Goal: Task Accomplishment & Management: Use online tool/utility

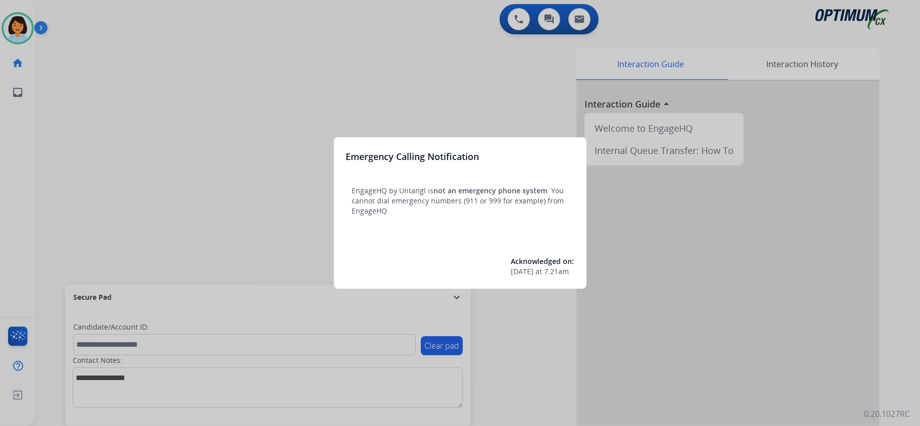
click at [773, 318] on div at bounding box center [460, 213] width 920 height 426
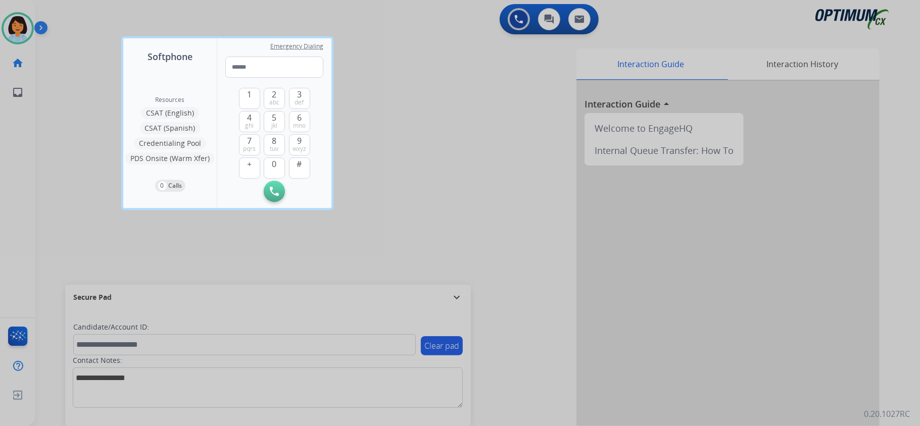
click at [176, 1] on div at bounding box center [460, 213] width 920 height 426
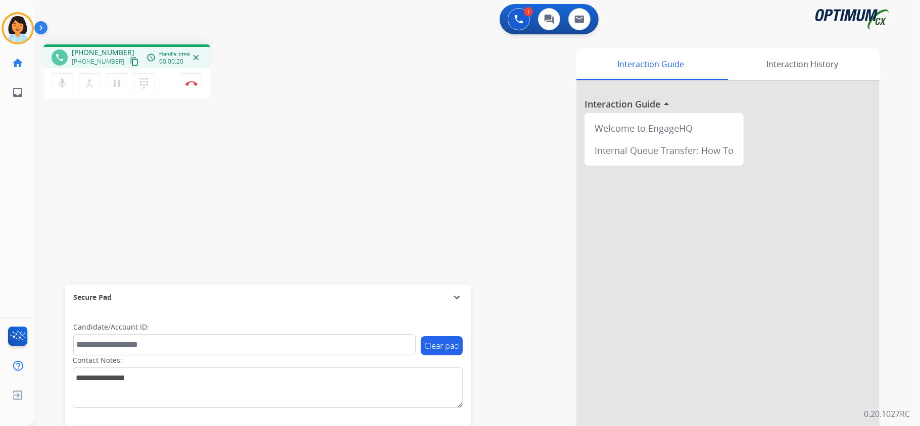
click at [130, 61] on mat-icon "content_copy" at bounding box center [134, 61] width 9 height 9
click at [190, 85] on img at bounding box center [191, 83] width 12 height 5
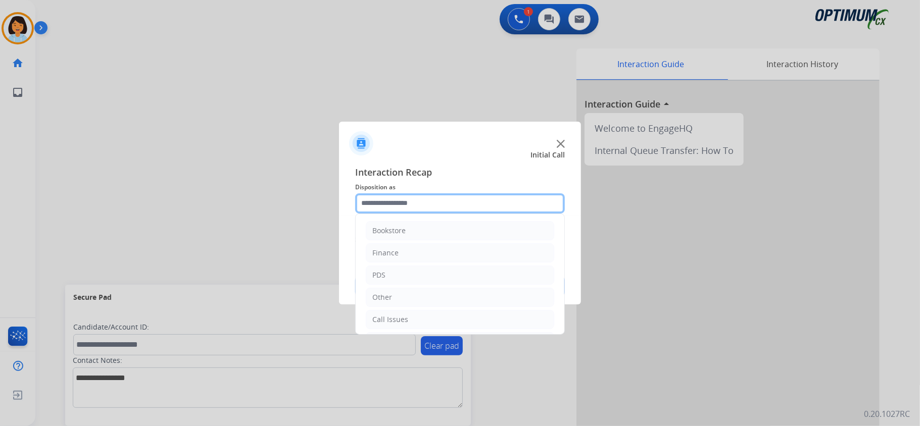
click at [501, 201] on input "text" at bounding box center [460, 203] width 210 height 20
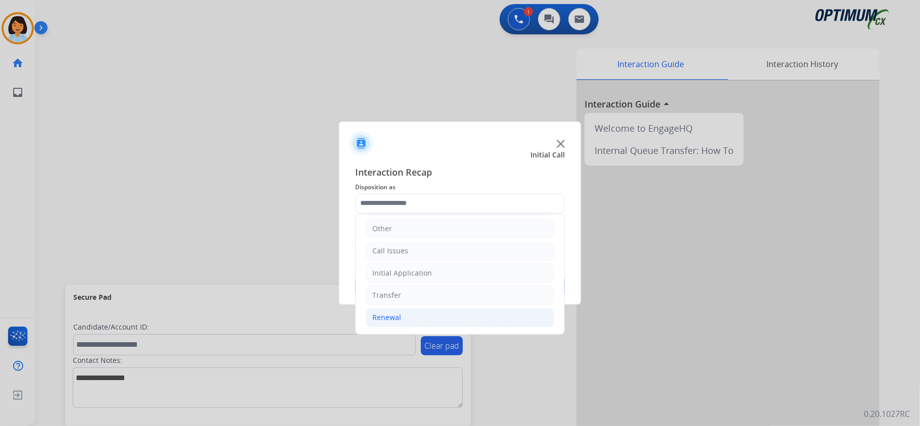
click at [488, 312] on li "Renewal" at bounding box center [460, 317] width 188 height 19
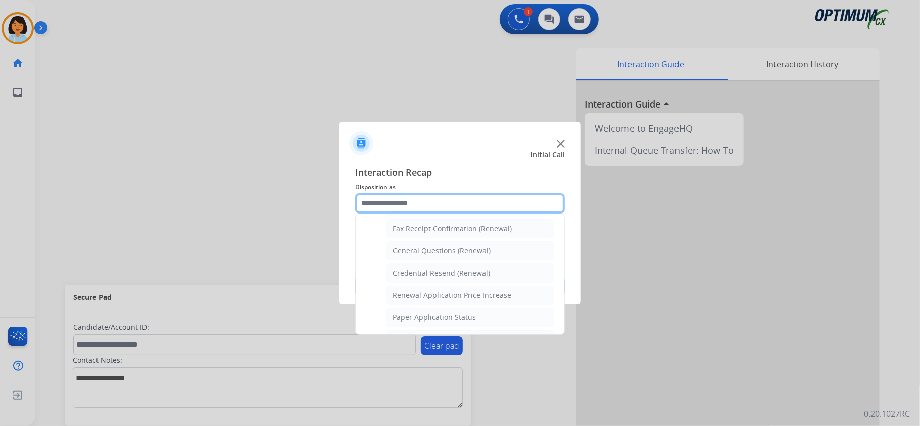
scroll to position [273, 0]
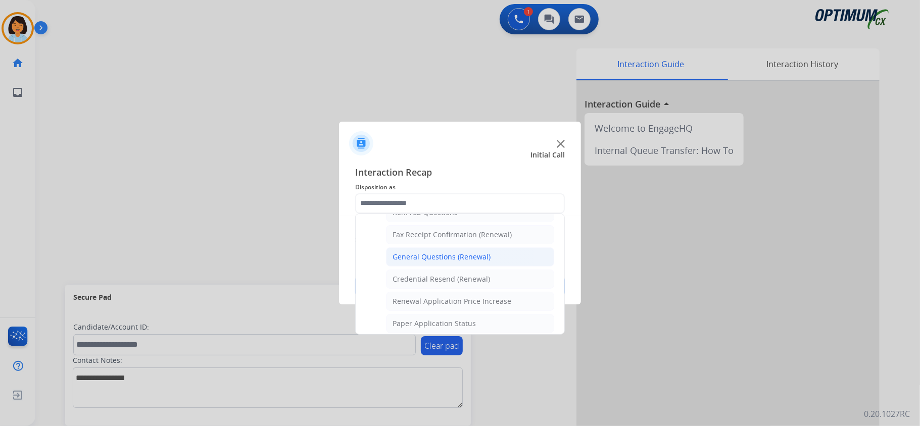
click at [487, 260] on div "General Questions (Renewal)" at bounding box center [441, 257] width 98 height 10
type input "**********"
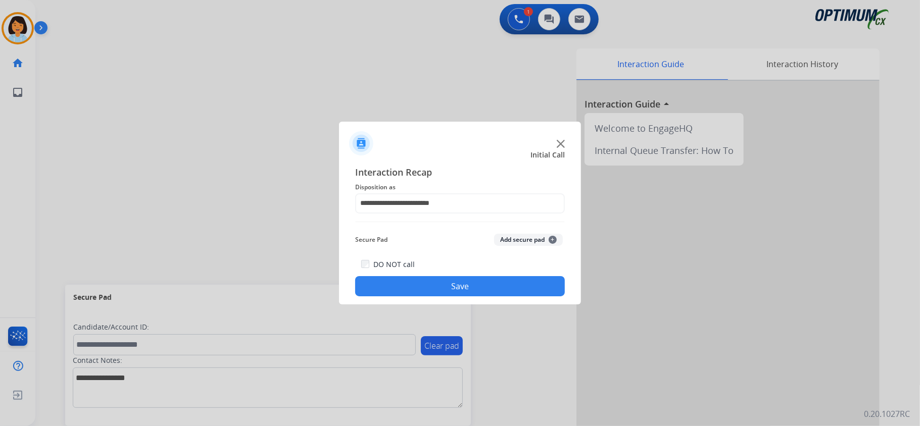
click at [477, 286] on button "Save" at bounding box center [460, 286] width 210 height 20
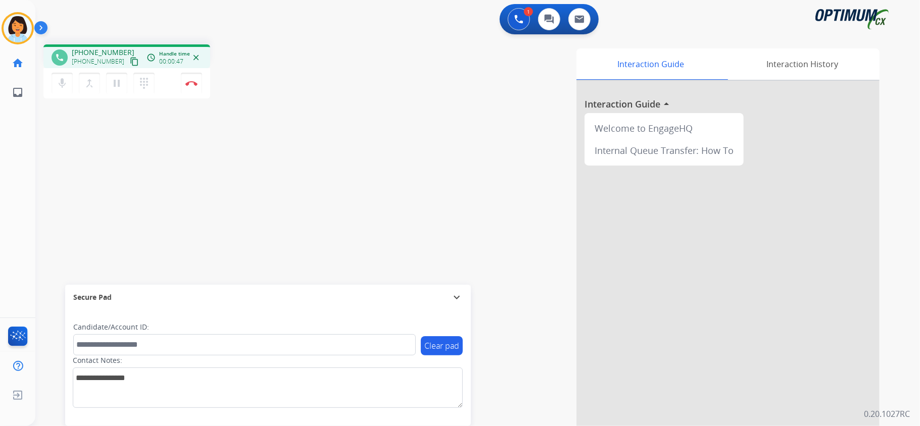
click at [130, 65] on mat-icon "content_copy" at bounding box center [134, 61] width 9 height 9
click at [192, 78] on button "Disconnect" at bounding box center [191, 83] width 21 height 21
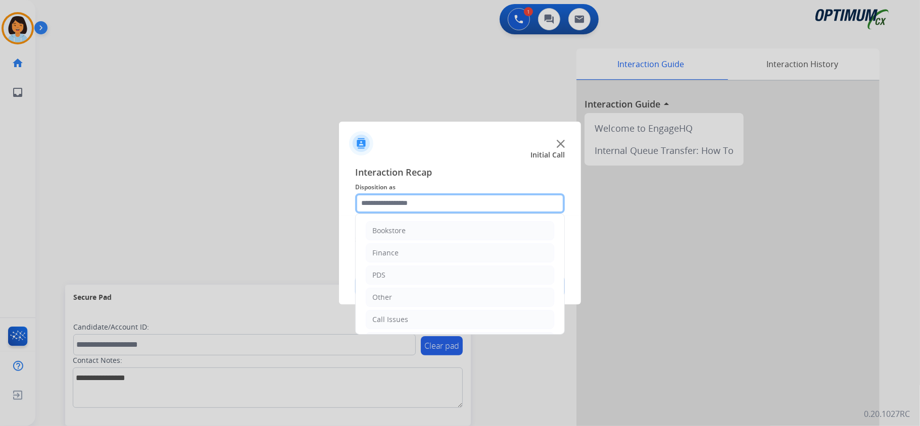
click at [435, 196] on input "text" at bounding box center [460, 203] width 210 height 20
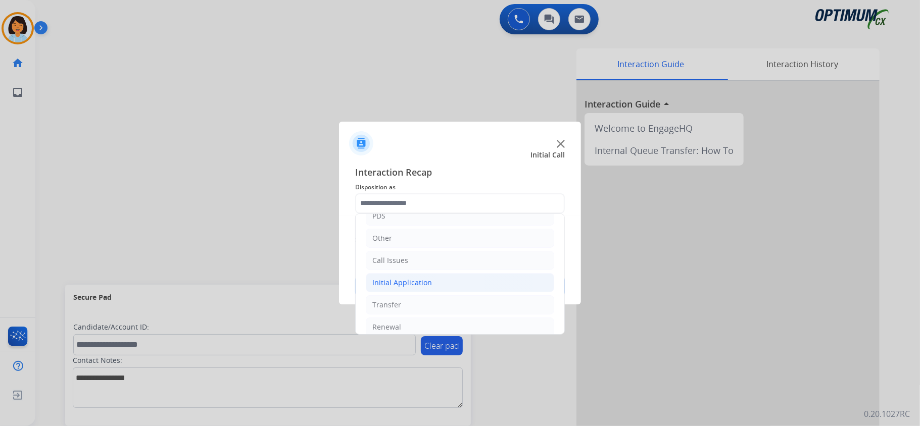
click at [506, 283] on li "Initial Application" at bounding box center [460, 282] width 188 height 19
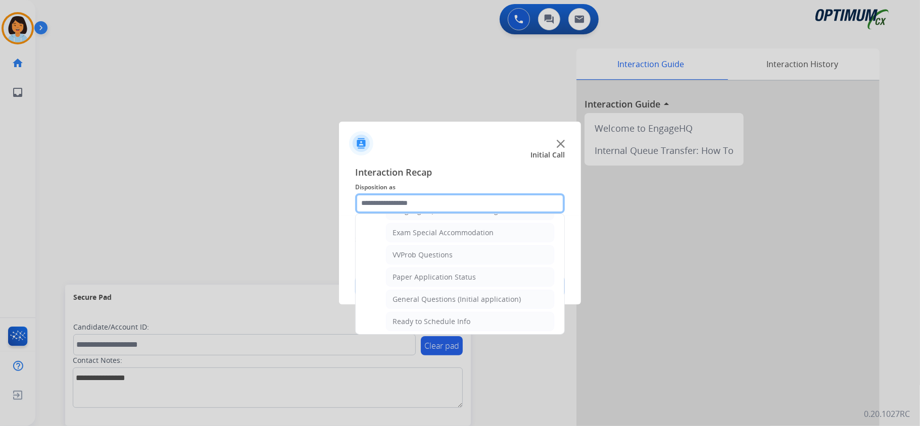
scroll to position [518, 0]
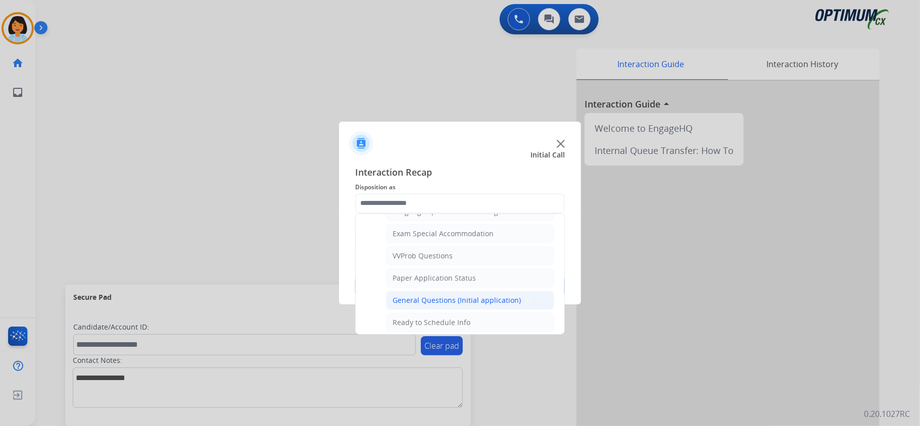
click at [505, 306] on div "General Questions (Initial application)" at bounding box center [456, 300] width 128 height 10
type input "**********"
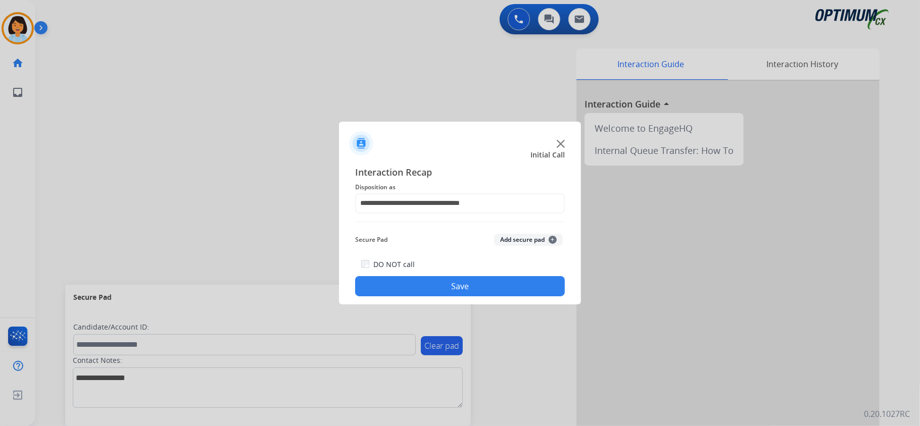
click at [497, 283] on button "Save" at bounding box center [460, 286] width 210 height 20
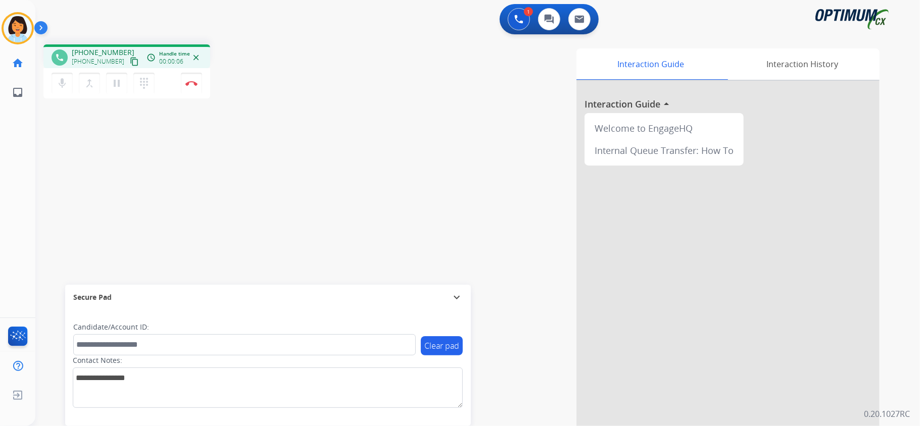
click at [130, 61] on mat-icon "content_copy" at bounding box center [134, 61] width 9 height 9
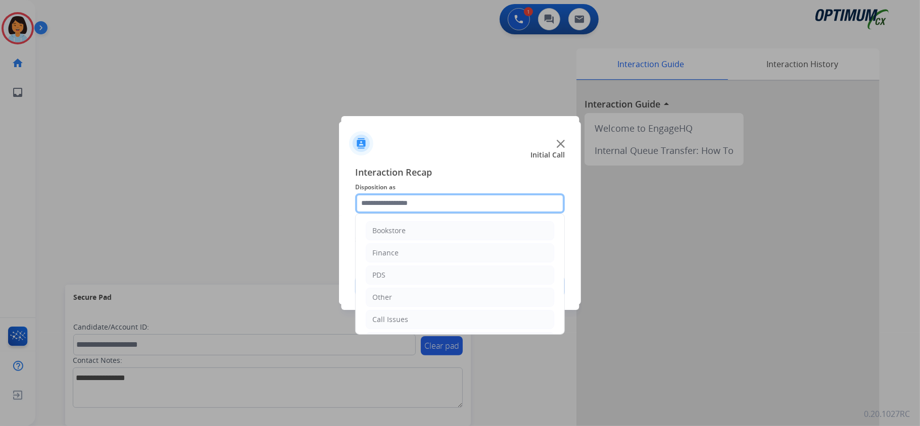
click at [384, 197] on input "text" at bounding box center [460, 203] width 210 height 20
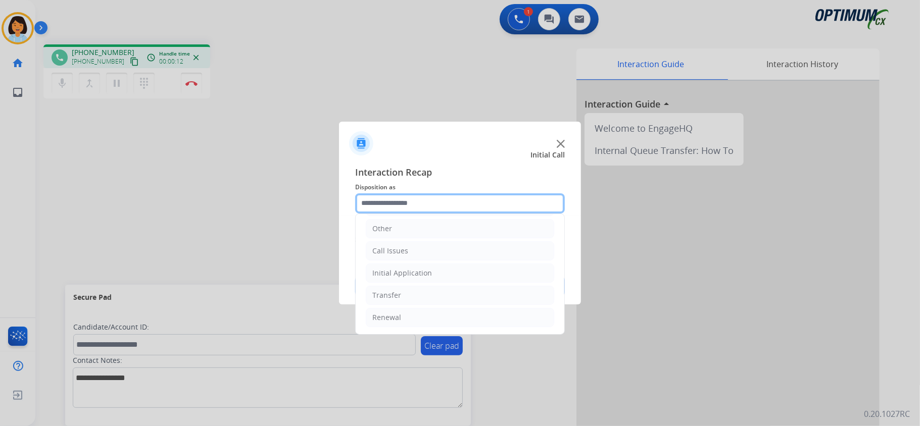
scroll to position [71, 0]
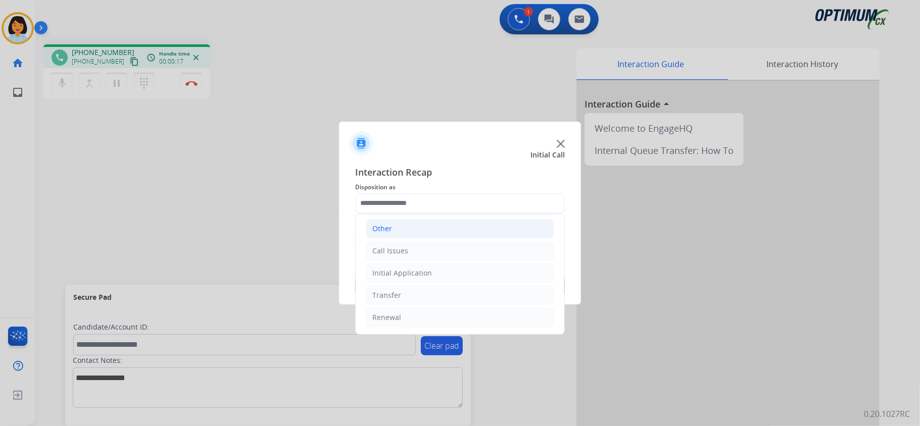
click at [453, 227] on li "Other" at bounding box center [460, 228] width 188 height 19
click at [411, 225] on li "Other" at bounding box center [460, 226] width 188 height 19
click at [433, 274] on li "Initial Application" at bounding box center [460, 273] width 188 height 19
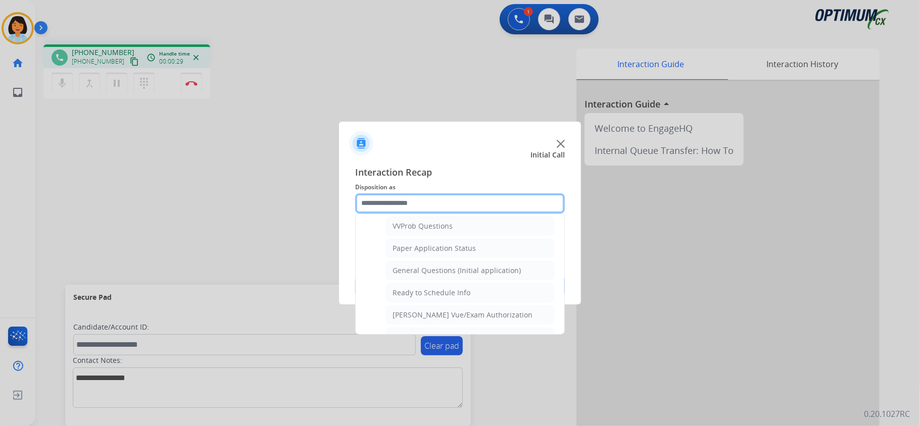
scroll to position [552, 0]
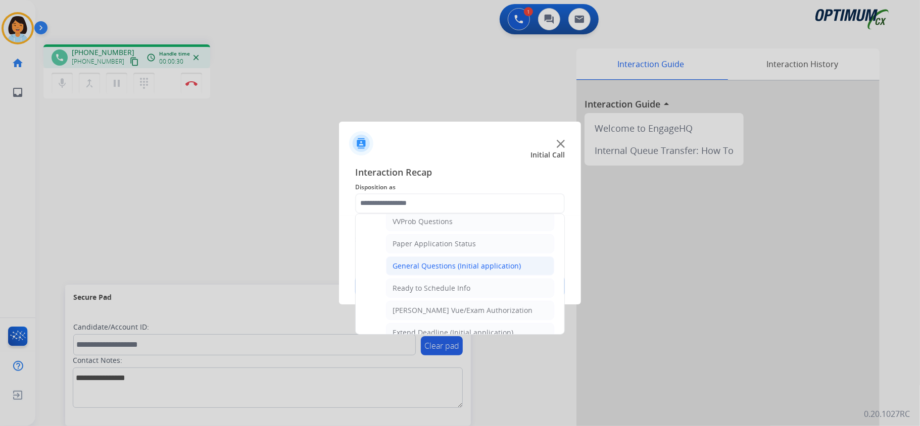
click at [441, 271] on div "General Questions (Initial application)" at bounding box center [456, 266] width 128 height 10
type input "**********"
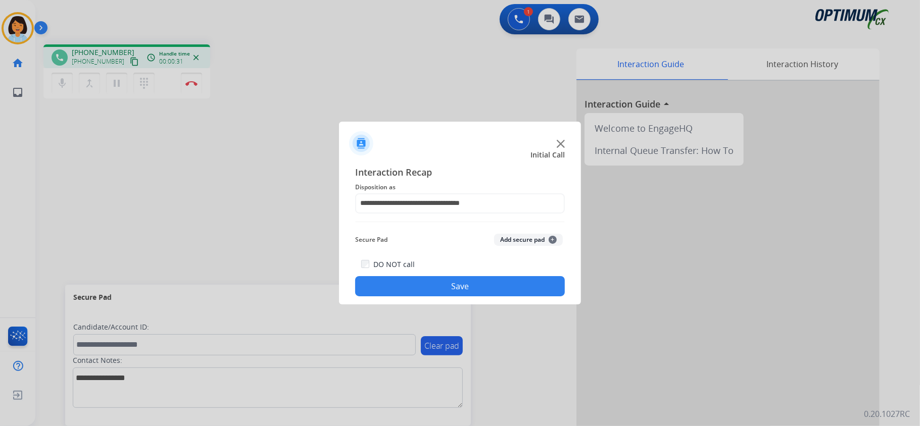
click at [461, 282] on button "Save" at bounding box center [460, 286] width 210 height 20
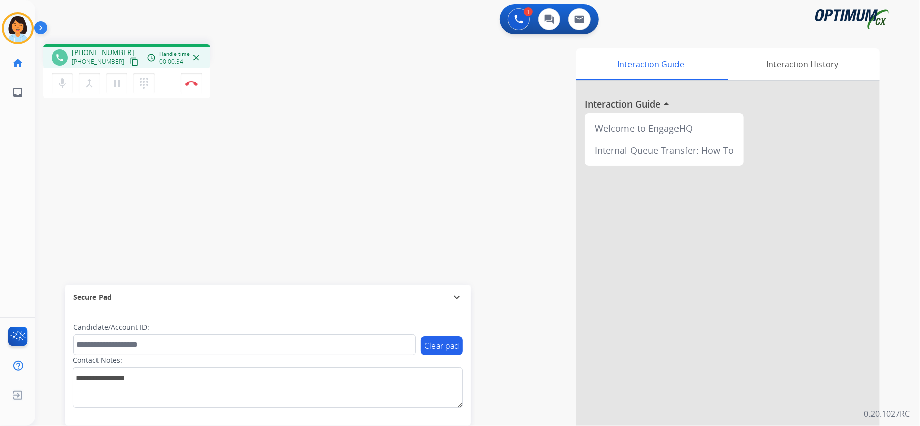
click at [130, 58] on mat-icon "content_copy" at bounding box center [134, 61] width 9 height 9
click at [130, 61] on mat-icon "content_copy" at bounding box center [134, 61] width 9 height 9
click at [513, 23] on button at bounding box center [519, 19] width 22 height 22
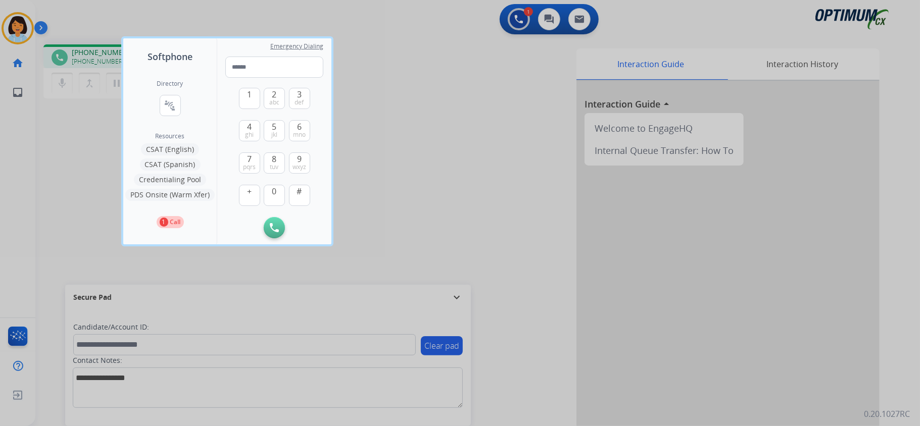
click at [164, 194] on button "PDS Onsite (Warm Xfer)" at bounding box center [169, 195] width 89 height 12
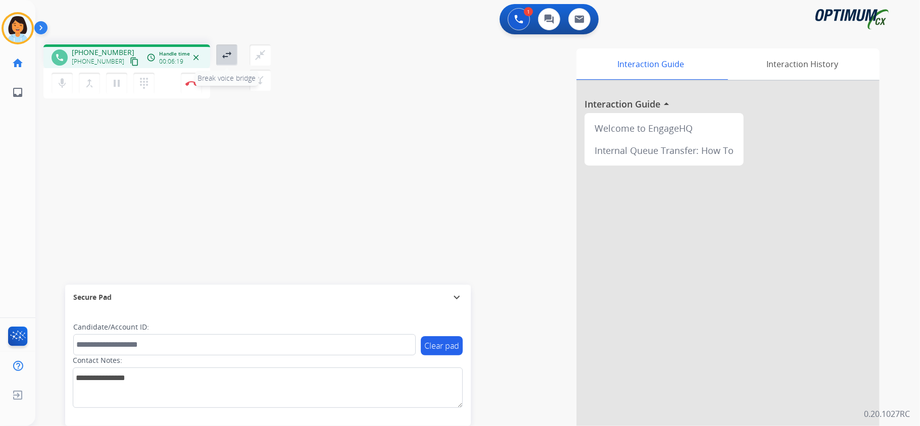
click at [229, 55] on mat-icon "swap_horiz" at bounding box center [227, 55] width 12 height 12
click at [517, 20] on img at bounding box center [518, 19] width 9 height 9
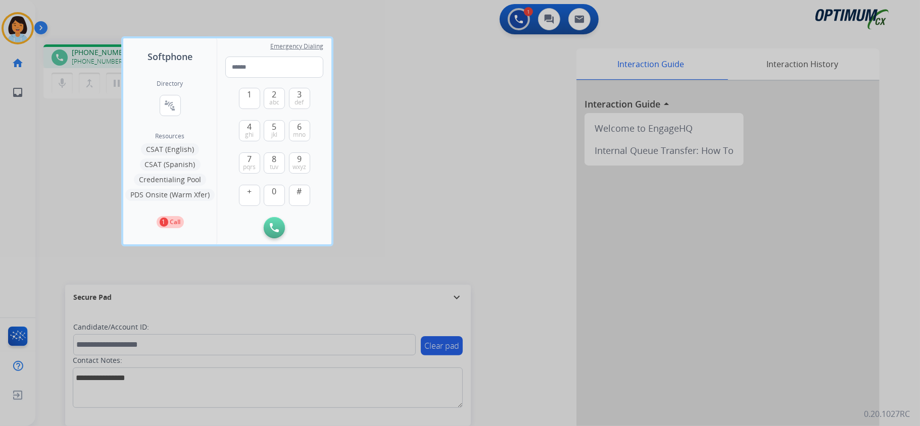
click at [184, 197] on button "PDS Onsite (Warm Xfer)" at bounding box center [169, 195] width 89 height 12
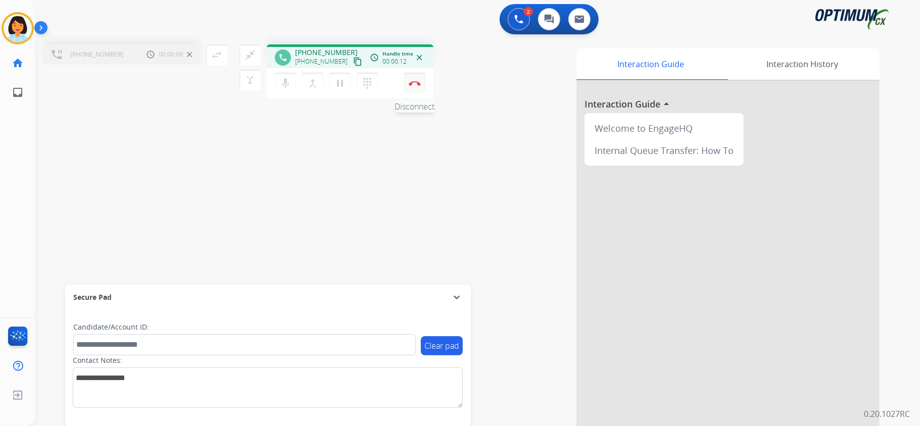
click at [415, 81] on img at bounding box center [415, 83] width 12 height 5
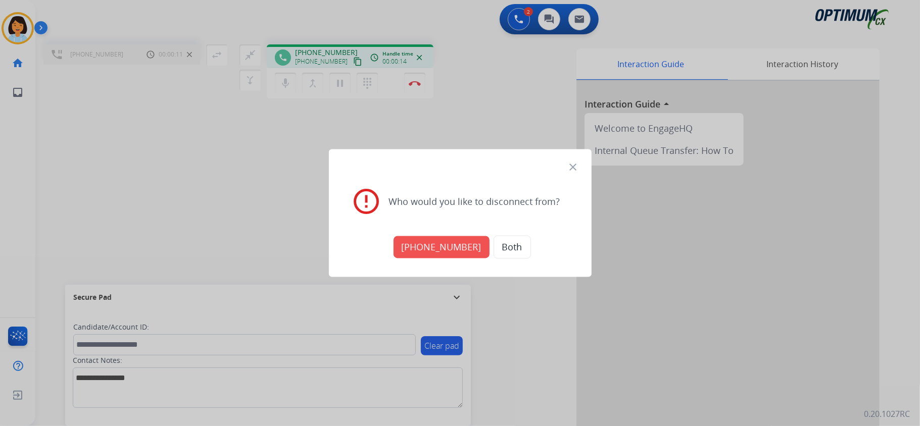
click at [503, 243] on button "Both" at bounding box center [511, 247] width 37 height 23
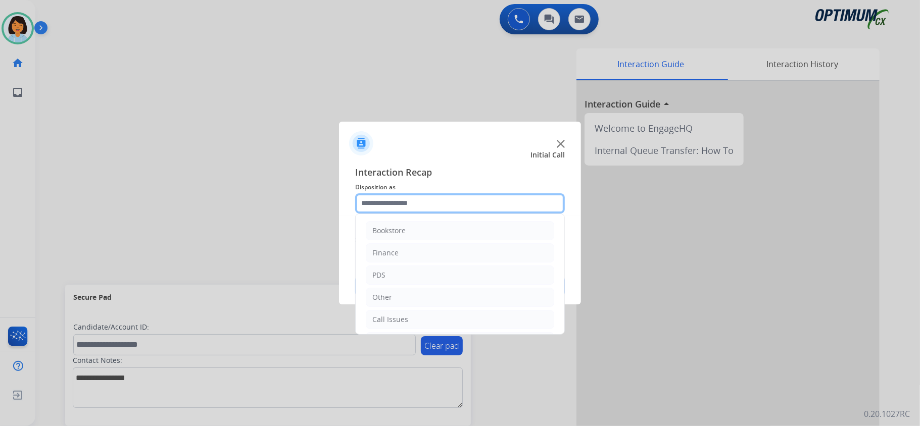
click at [471, 200] on input "text" at bounding box center [460, 203] width 210 height 20
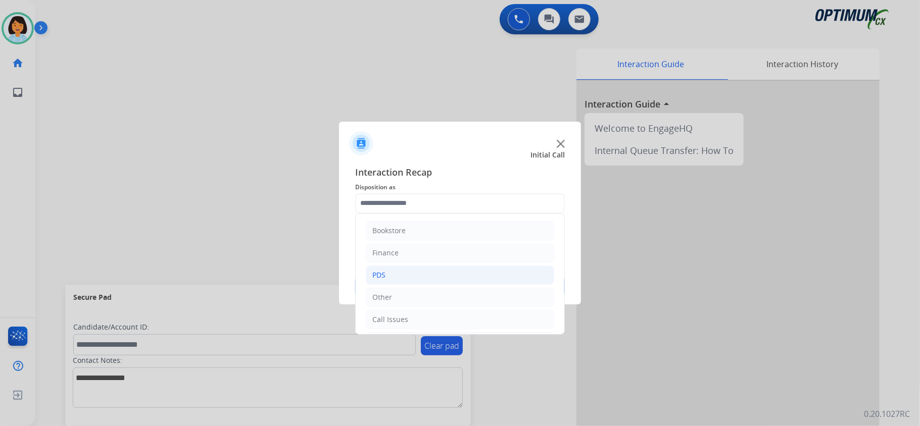
click at [455, 271] on li "PDS" at bounding box center [460, 275] width 188 height 19
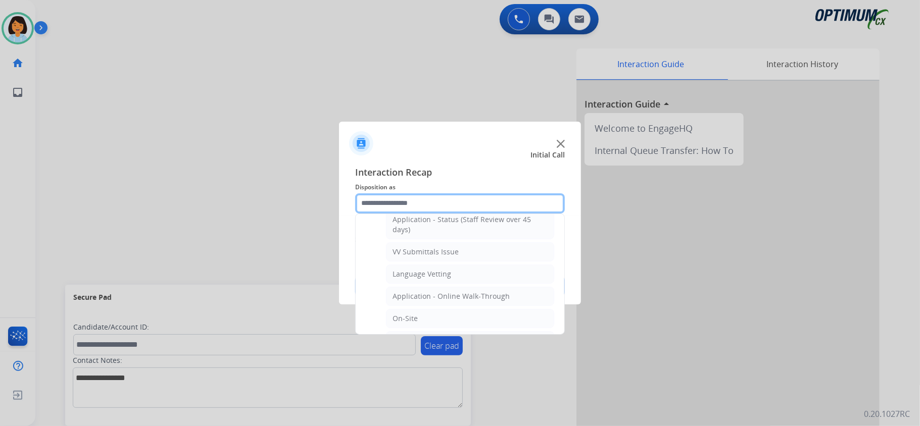
scroll to position [210, 0]
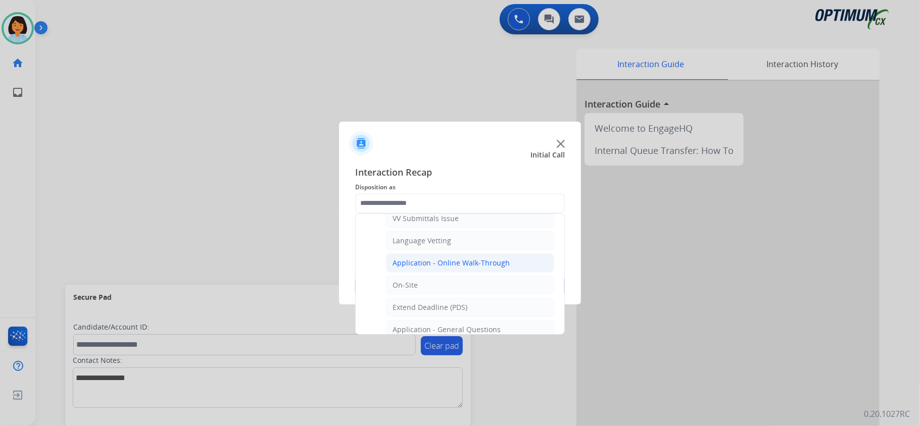
click at [455, 263] on div "Application - Online Walk-Through" at bounding box center [450, 263] width 117 height 10
type input "**********"
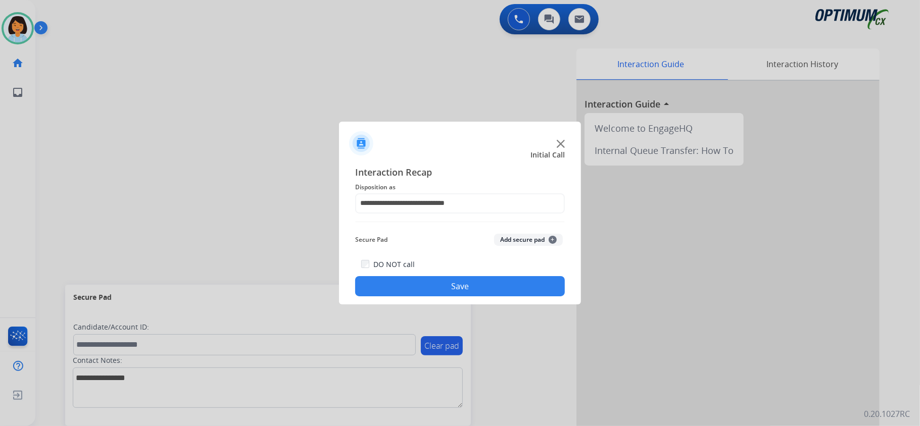
click at [433, 287] on button "Save" at bounding box center [460, 286] width 210 height 20
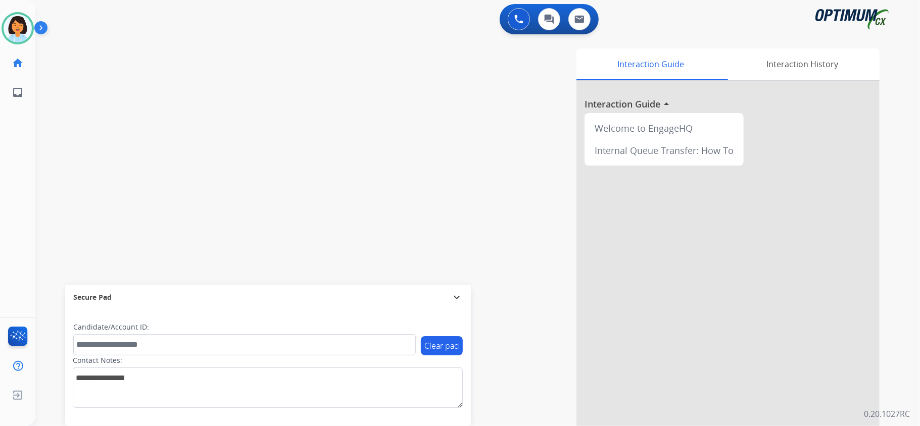
click at [202, 186] on div "swap_horiz Break voice bridge close_fullscreen Connect 3-Way Call merge_type Se…" at bounding box center [465, 246] width 860 height 421
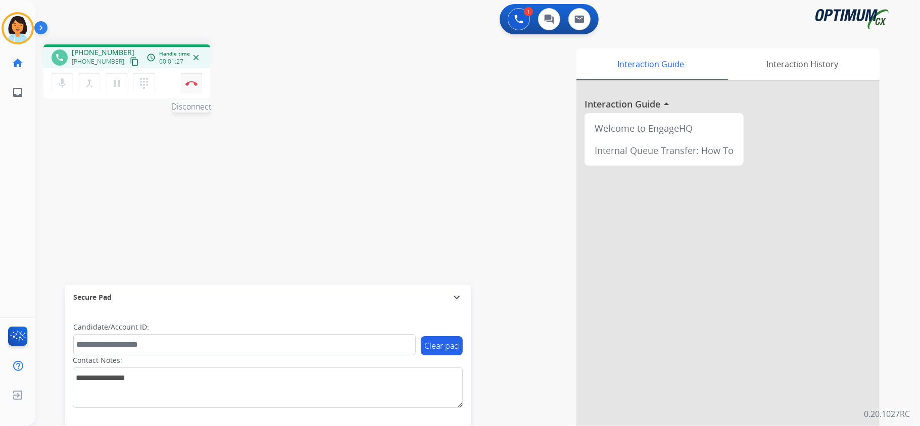
click at [191, 81] on img at bounding box center [191, 83] width 12 height 5
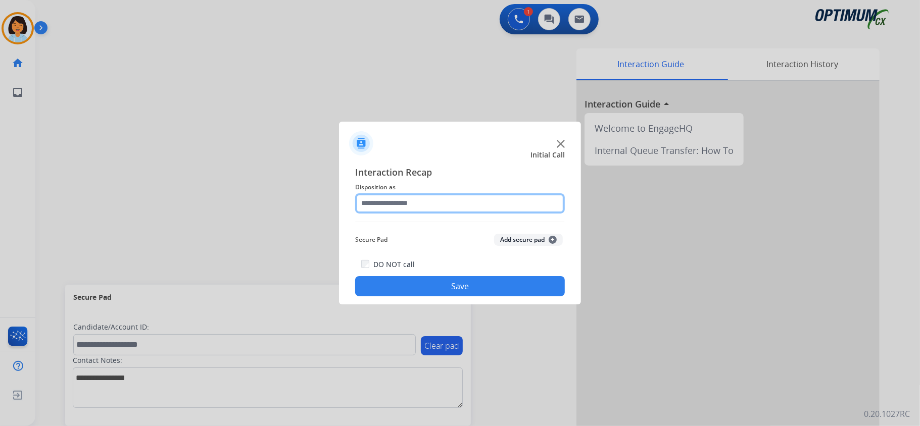
click at [534, 199] on input "text" at bounding box center [460, 203] width 210 height 20
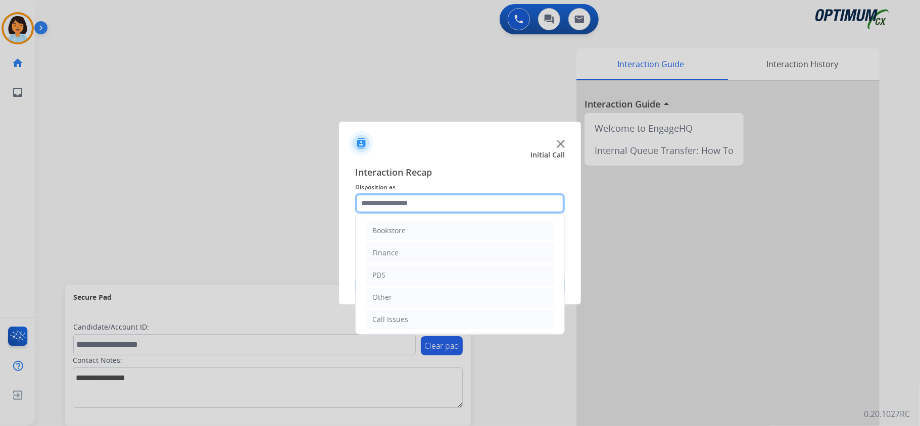
scroll to position [71, 0]
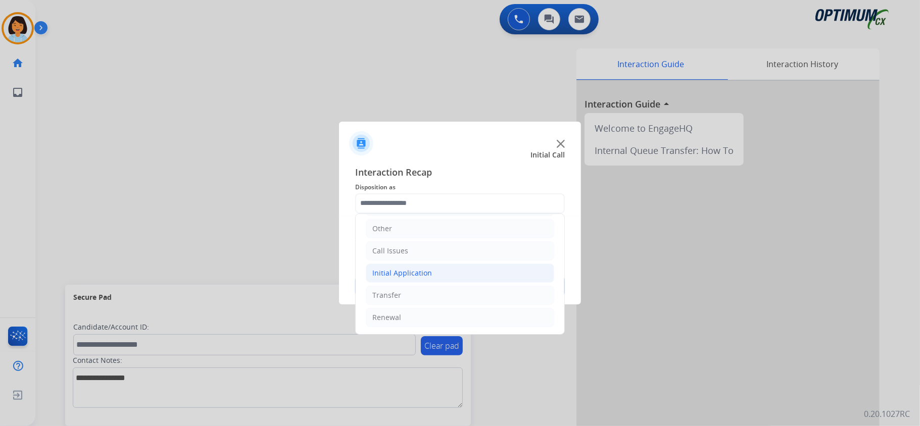
click at [472, 265] on li "Initial Application" at bounding box center [460, 273] width 188 height 19
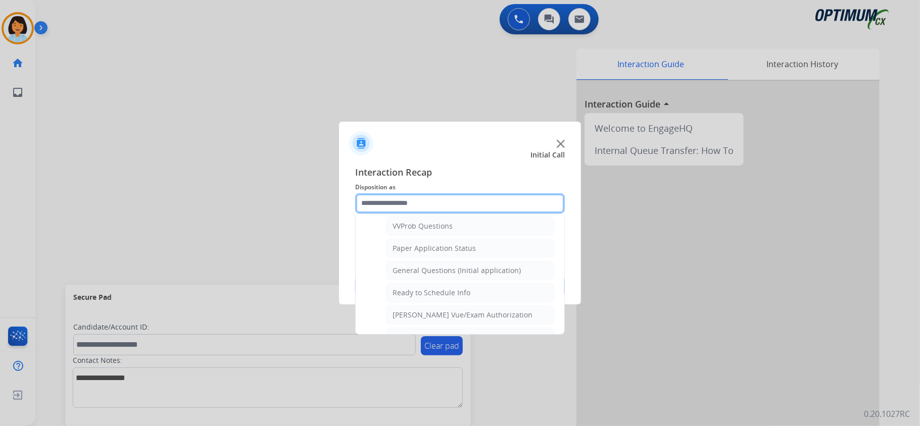
scroll to position [552, 0]
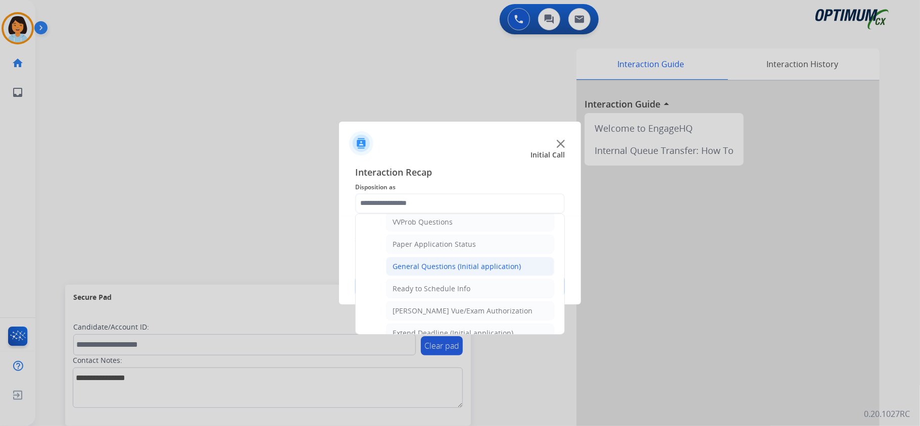
click at [486, 272] on div "General Questions (Initial application)" at bounding box center [456, 267] width 128 height 10
type input "**********"
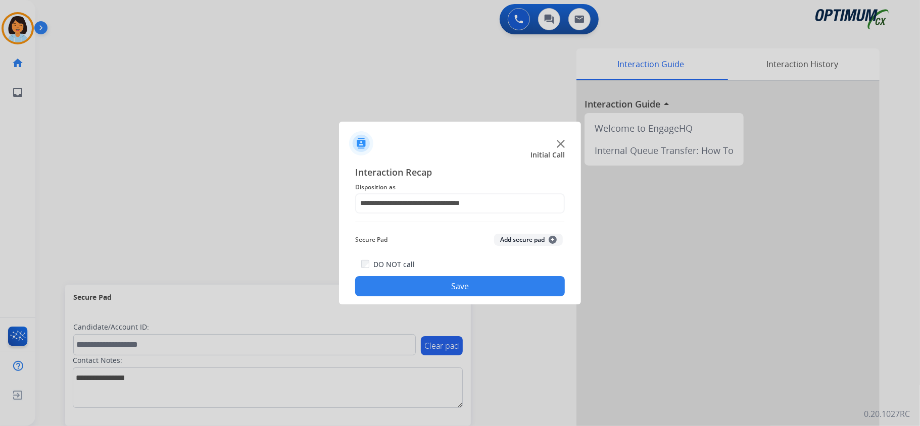
click at [486, 288] on button "Save" at bounding box center [460, 286] width 210 height 20
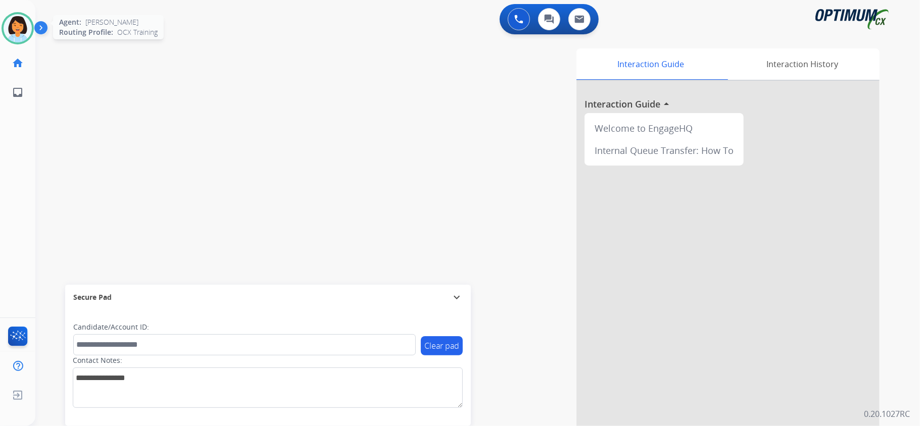
click at [28, 33] on img at bounding box center [18, 28] width 28 height 28
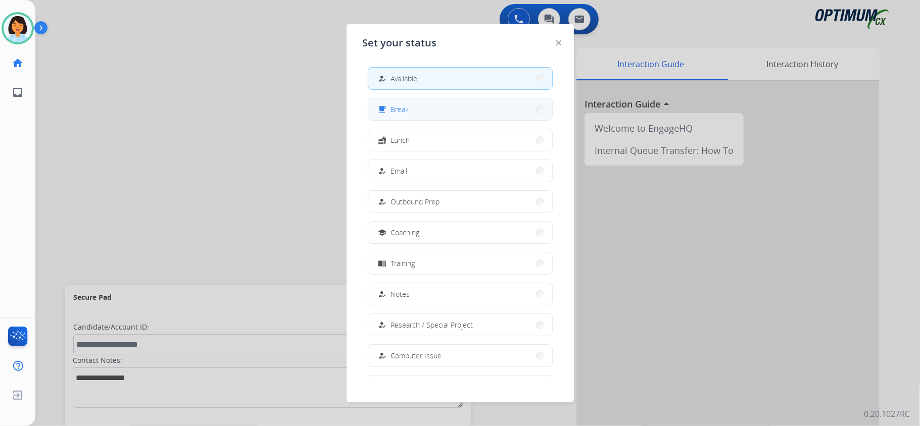
click at [461, 115] on button "free_breakfast Break" at bounding box center [460, 109] width 184 height 22
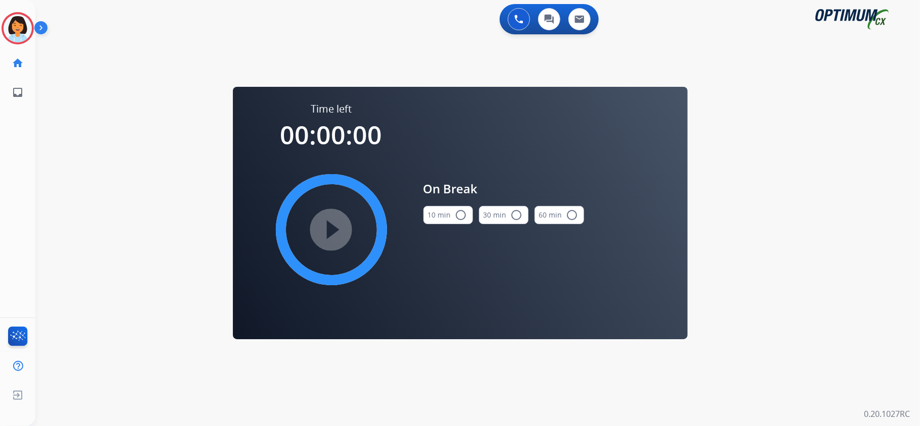
click at [449, 225] on div "10 min radio_button_unchecked" at bounding box center [447, 215] width 49 height 34
click at [447, 220] on button "10 min radio_button_unchecked" at bounding box center [447, 215] width 49 height 18
click at [337, 233] on mat-icon "play_circle_filled" at bounding box center [331, 230] width 12 height 12
click at [16, 27] on icon at bounding box center [18, 28] width 33 height 33
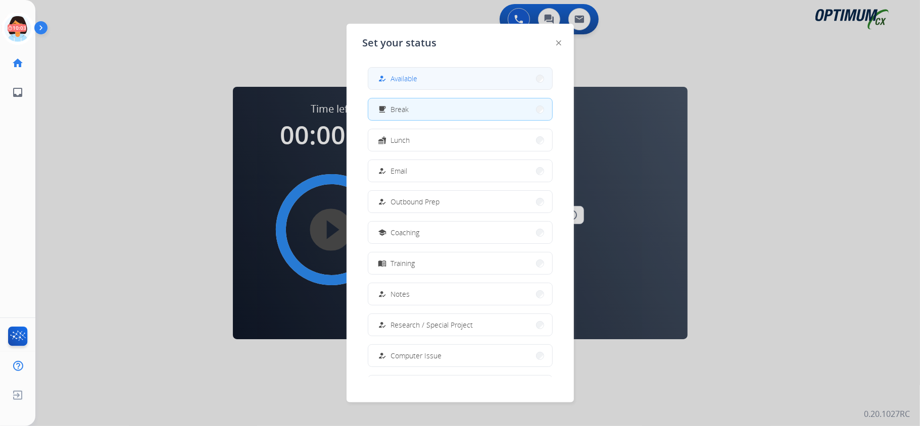
click at [423, 83] on button "how_to_reg Available" at bounding box center [460, 79] width 184 height 22
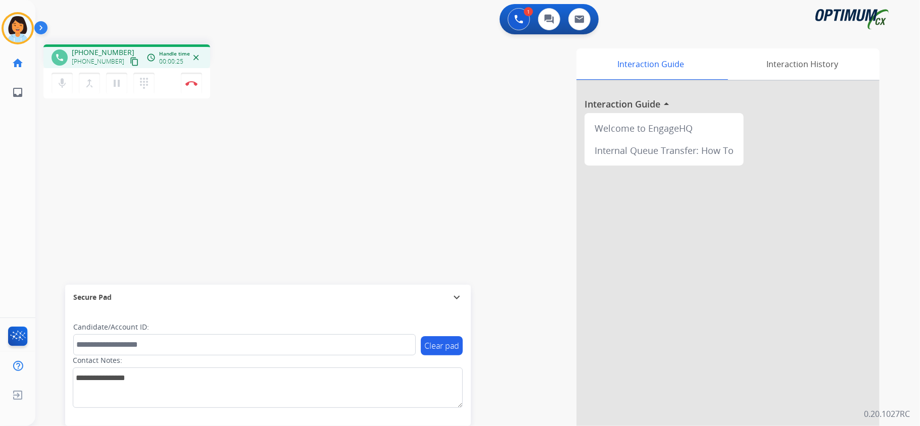
click at [130, 59] on mat-icon "content_copy" at bounding box center [134, 61] width 9 height 9
click at [190, 83] on img at bounding box center [191, 83] width 12 height 5
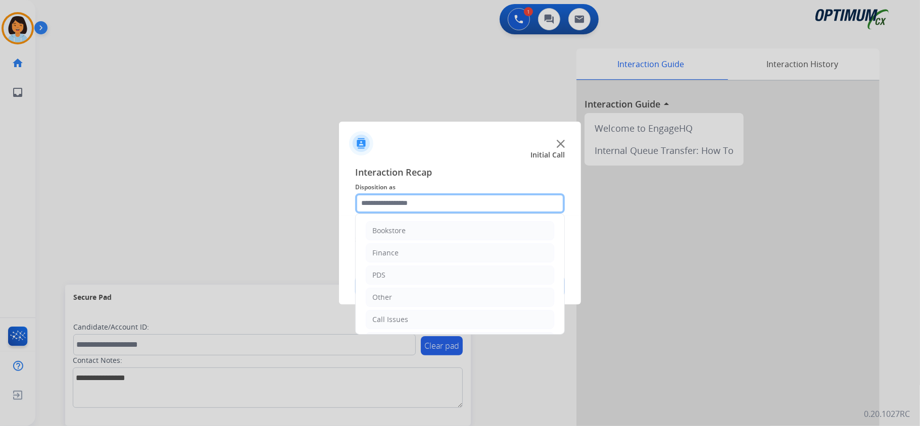
click at [484, 208] on input "text" at bounding box center [460, 203] width 210 height 20
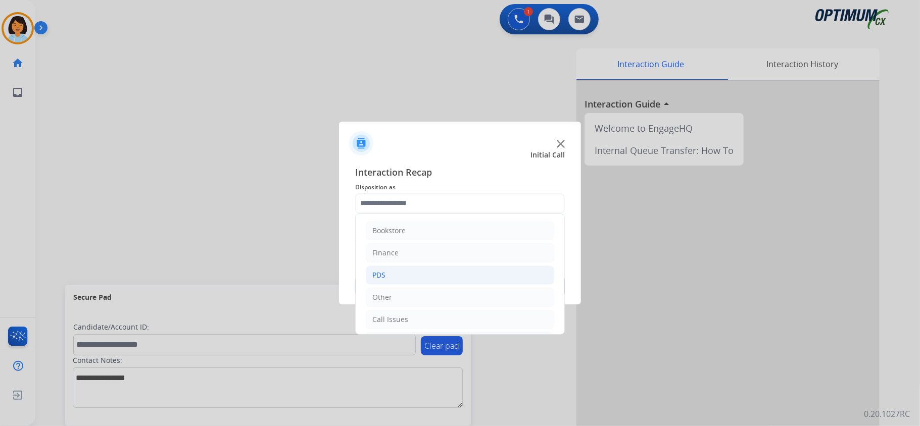
click at [455, 281] on li "PDS" at bounding box center [460, 275] width 188 height 19
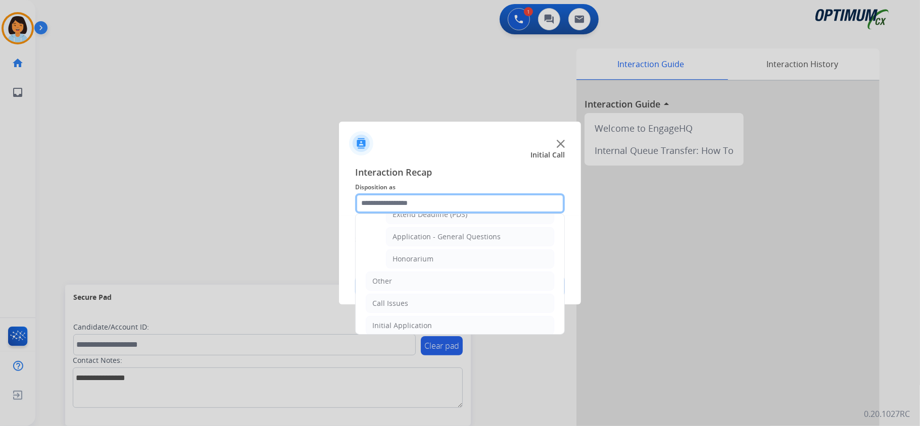
scroll to position [322, 0]
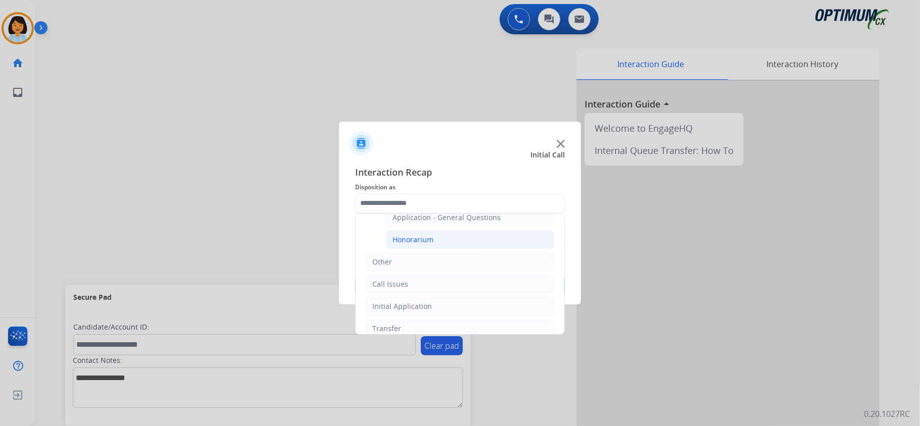
click at [447, 239] on li "Honorarium" at bounding box center [470, 239] width 168 height 19
type input "**********"
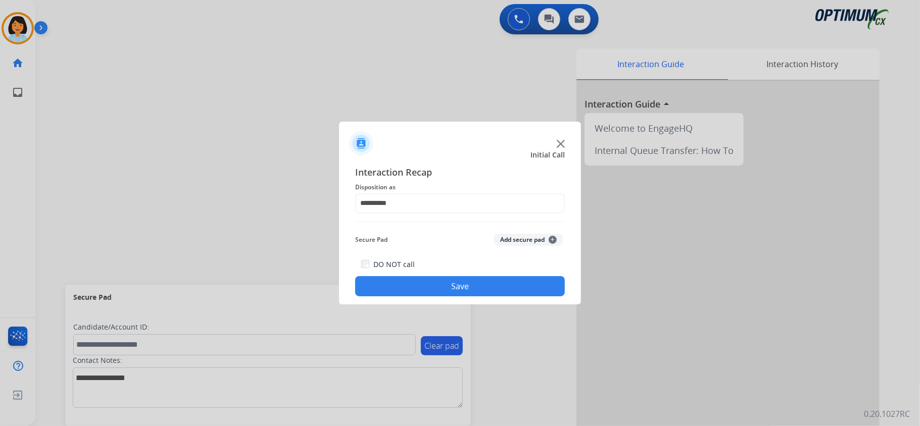
click at [456, 286] on button "Save" at bounding box center [460, 286] width 210 height 20
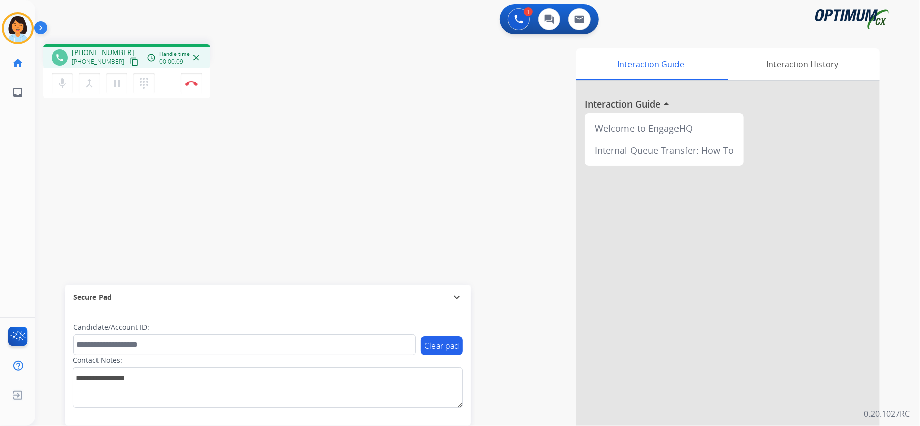
click at [130, 61] on mat-icon "content_copy" at bounding box center [134, 61] width 9 height 9
click at [192, 85] on img at bounding box center [191, 83] width 12 height 5
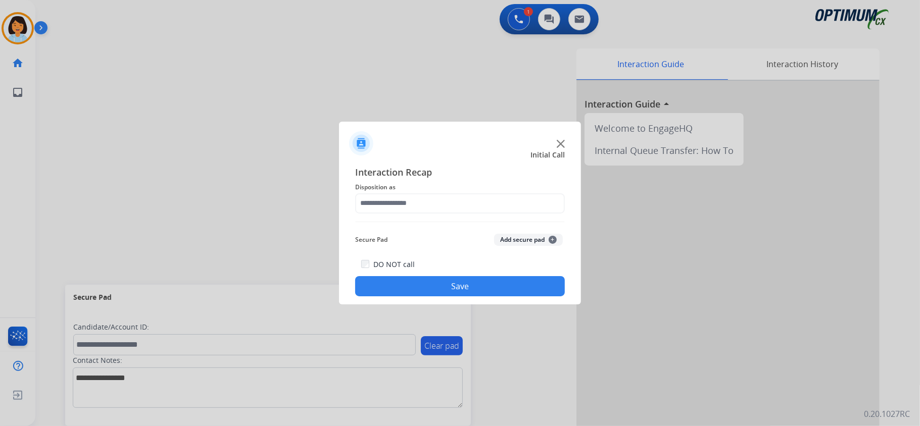
drag, startPoint x: 409, startPoint y: 213, endPoint x: 405, endPoint y: 195, distance: 18.7
click at [405, 195] on div "Interaction Recap Disposition as Secure Pad Add secure pad + DO NOT call Save" at bounding box center [460, 231] width 210 height 132
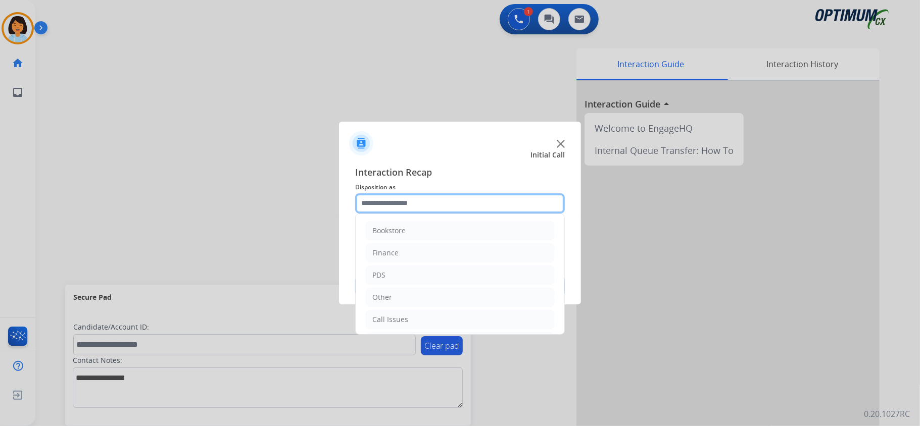
click at [405, 195] on input "text" at bounding box center [460, 203] width 210 height 20
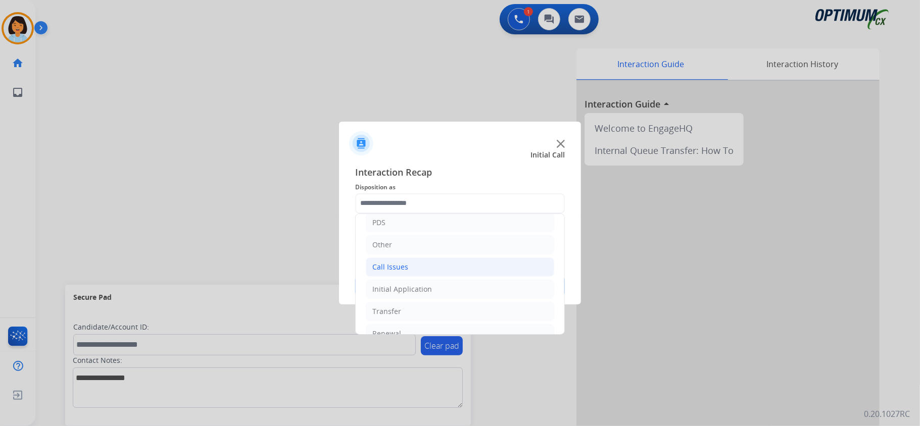
click at [420, 269] on li "Call Issues" at bounding box center [460, 267] width 188 height 19
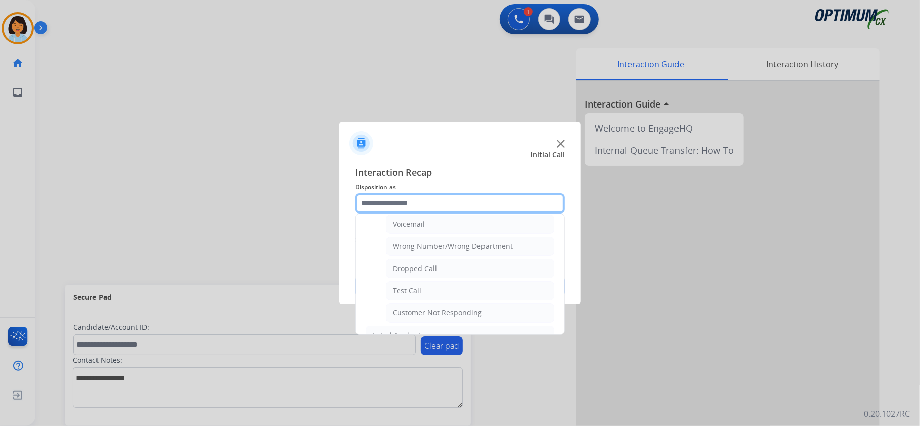
scroll to position [121, 0]
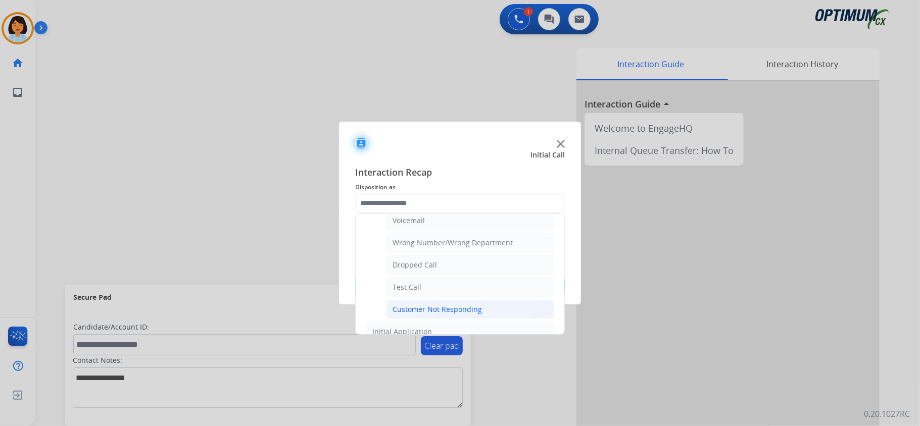
click at [474, 312] on div "Customer Not Responding" at bounding box center [436, 310] width 89 height 10
type input "**********"
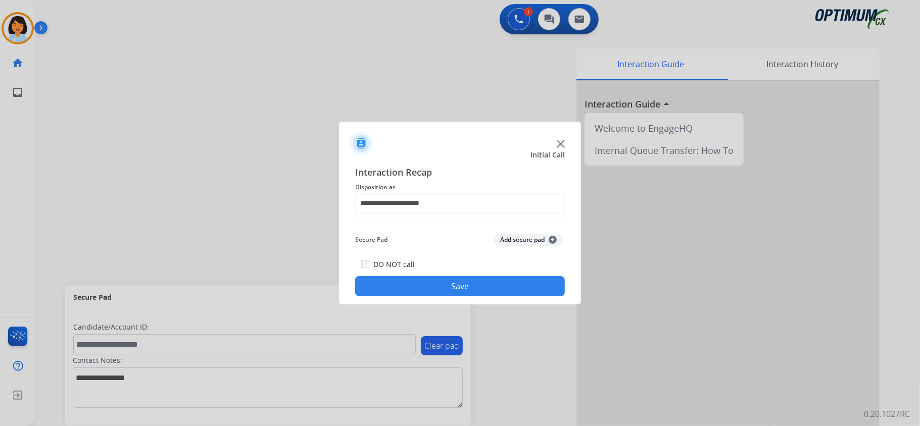
click at [461, 286] on button "Save" at bounding box center [460, 286] width 210 height 20
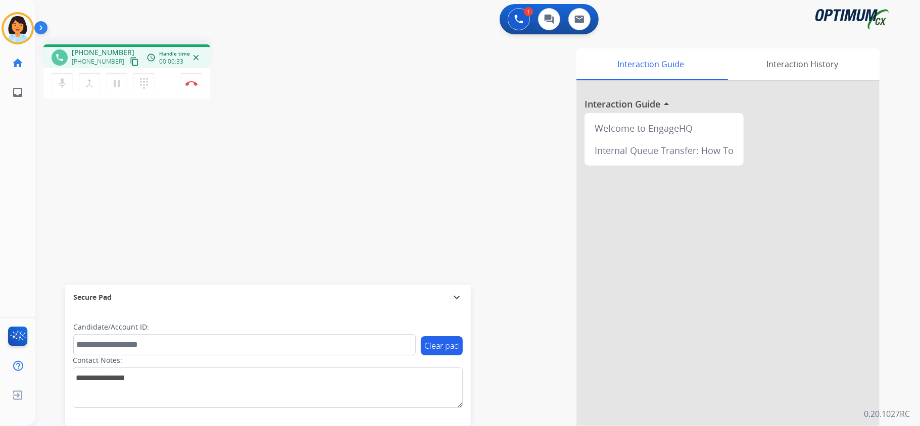
click at [130, 61] on mat-icon "content_copy" at bounding box center [134, 61] width 9 height 9
click at [188, 84] on img at bounding box center [191, 83] width 12 height 5
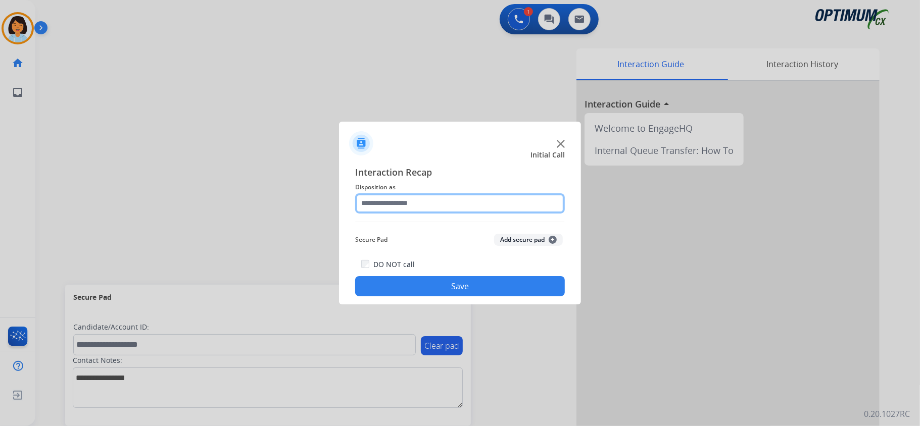
click at [528, 194] on input "text" at bounding box center [460, 203] width 210 height 20
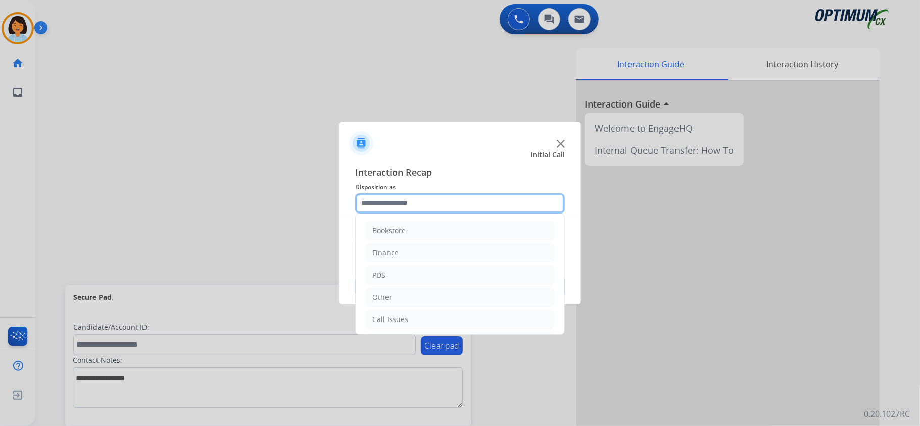
scroll to position [71, 0]
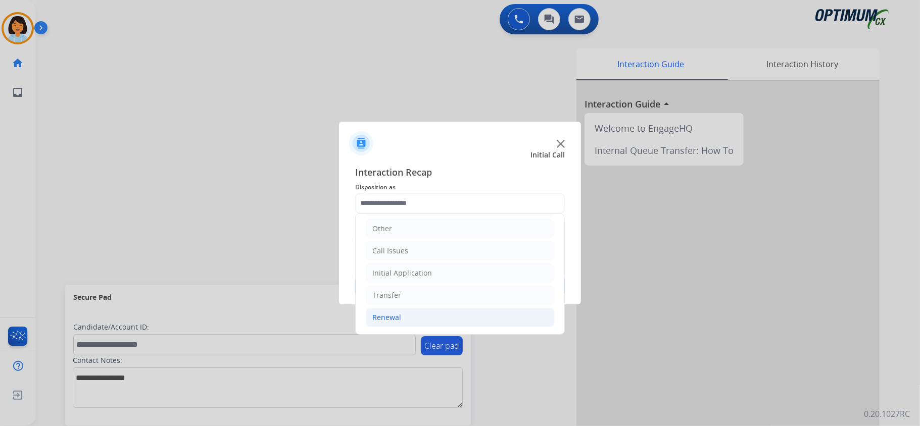
click at [417, 315] on li "Renewal" at bounding box center [460, 317] width 188 height 19
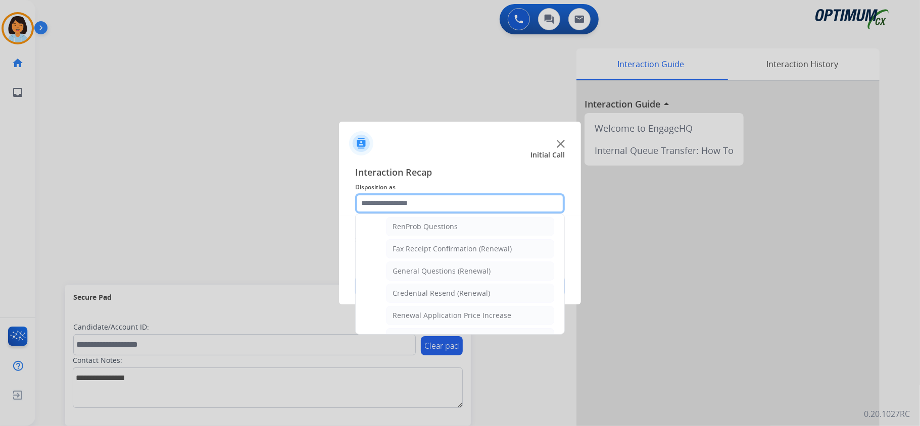
scroll to position [265, 0]
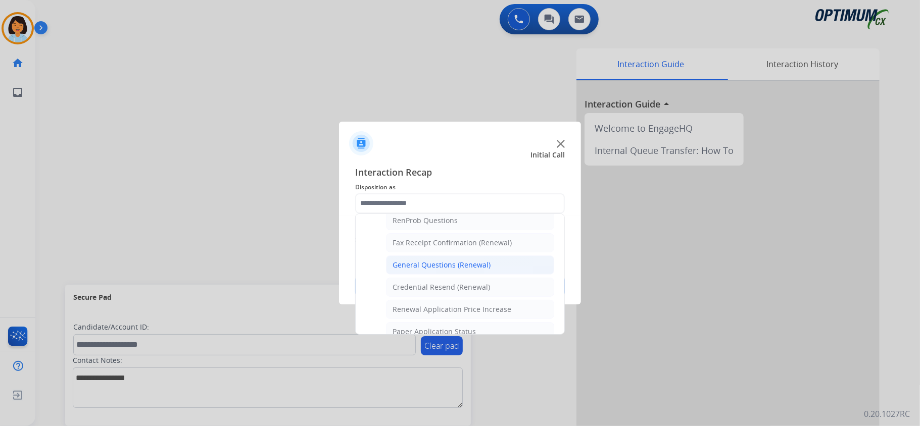
click at [457, 270] on div "General Questions (Renewal)" at bounding box center [441, 265] width 98 height 10
type input "**********"
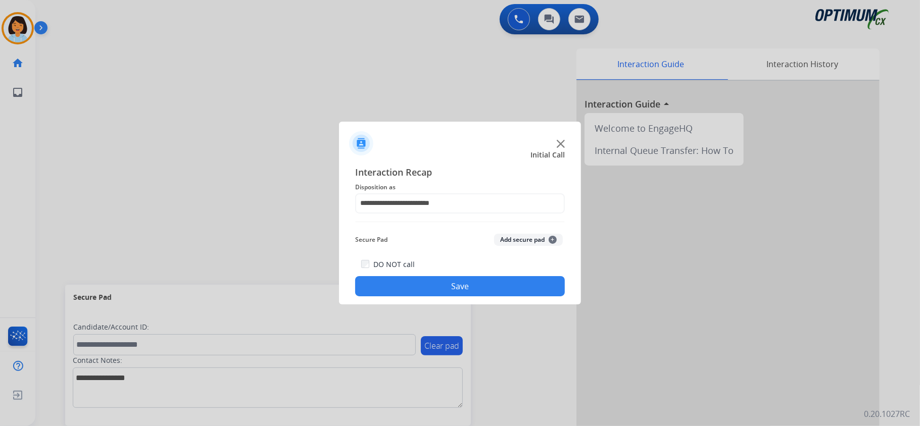
click at [447, 282] on button "Save" at bounding box center [460, 286] width 210 height 20
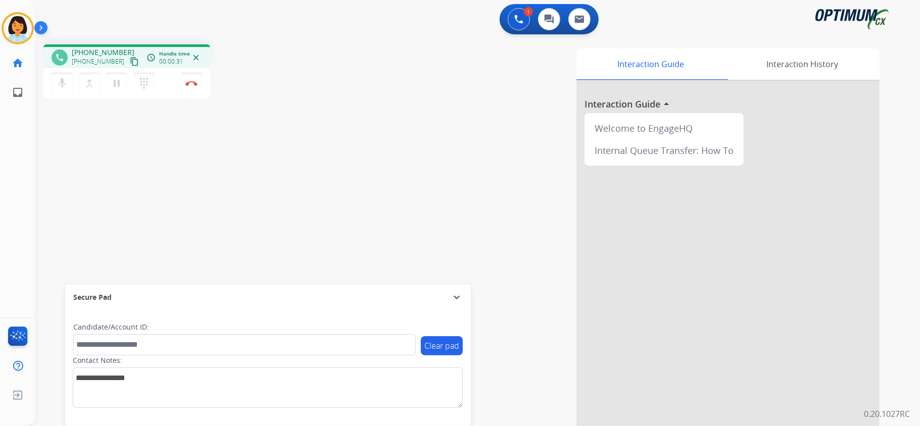
click at [130, 60] on mat-icon "content_copy" at bounding box center [134, 61] width 9 height 9
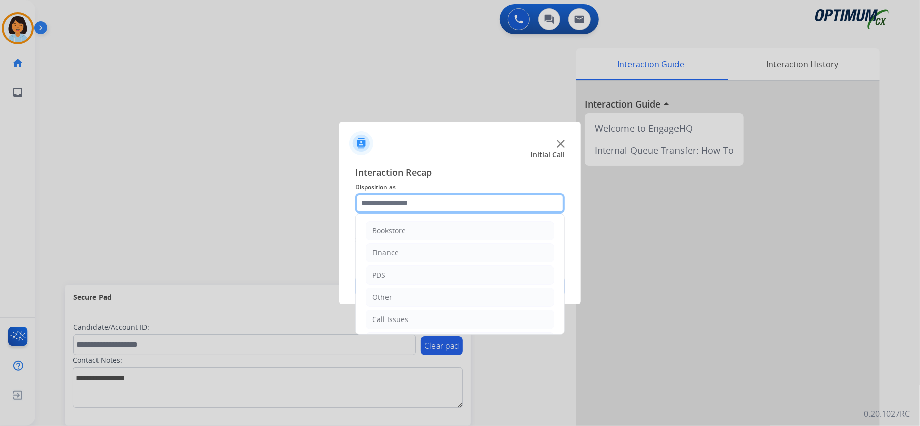
click at [415, 200] on input "text" at bounding box center [460, 203] width 210 height 20
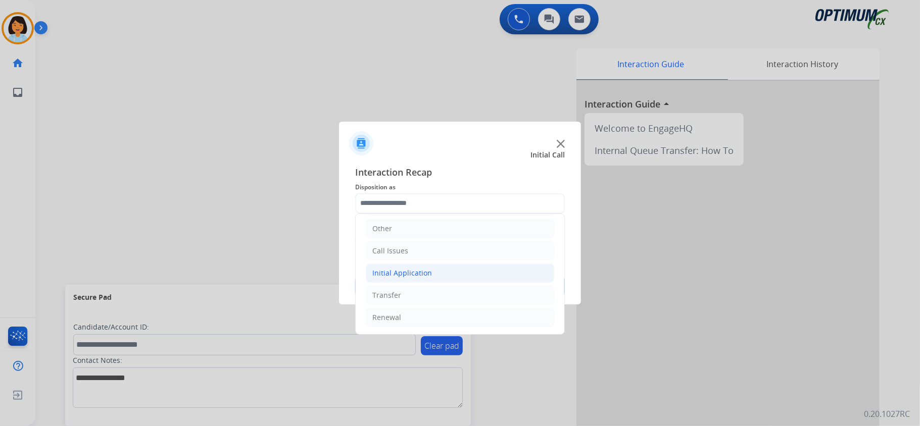
click at [495, 266] on li "Initial Application" at bounding box center [460, 273] width 188 height 19
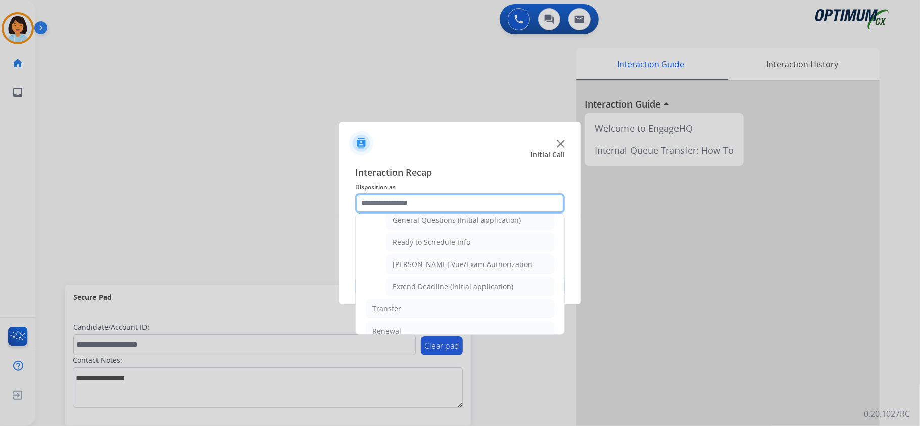
scroll to position [611, 0]
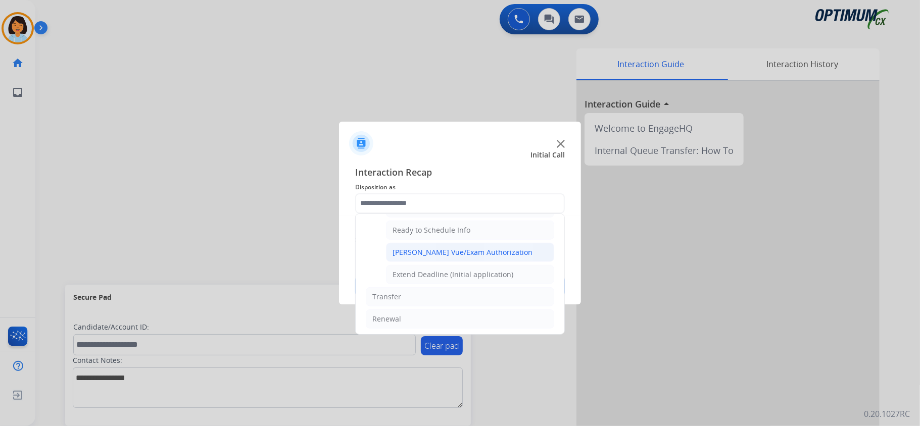
click at [479, 262] on li "[PERSON_NAME] Vue/Exam Authorization" at bounding box center [470, 252] width 168 height 19
type input "**********"
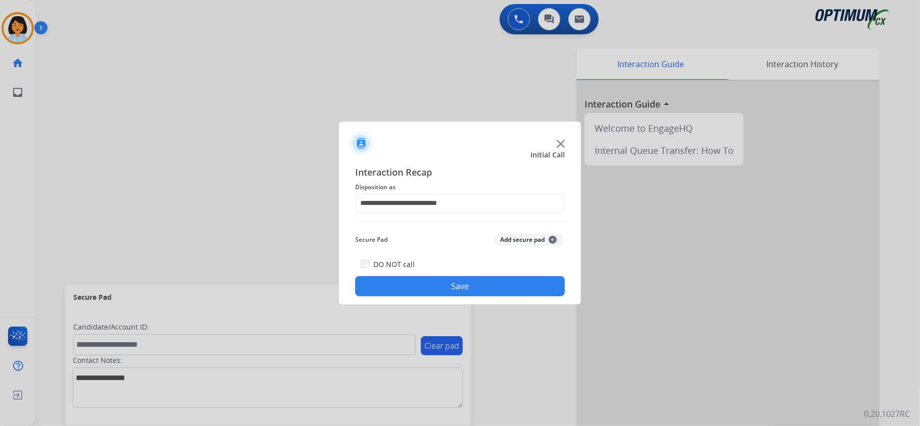
click at [473, 285] on button "Save" at bounding box center [460, 286] width 210 height 20
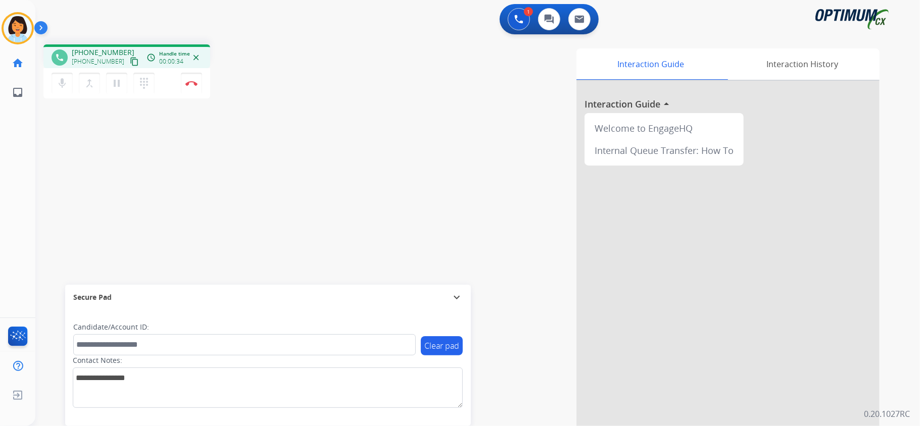
click at [130, 61] on mat-icon "content_copy" at bounding box center [134, 61] width 9 height 9
click at [130, 59] on mat-icon "content_copy" at bounding box center [134, 61] width 9 height 9
click at [192, 81] on img at bounding box center [191, 83] width 12 height 5
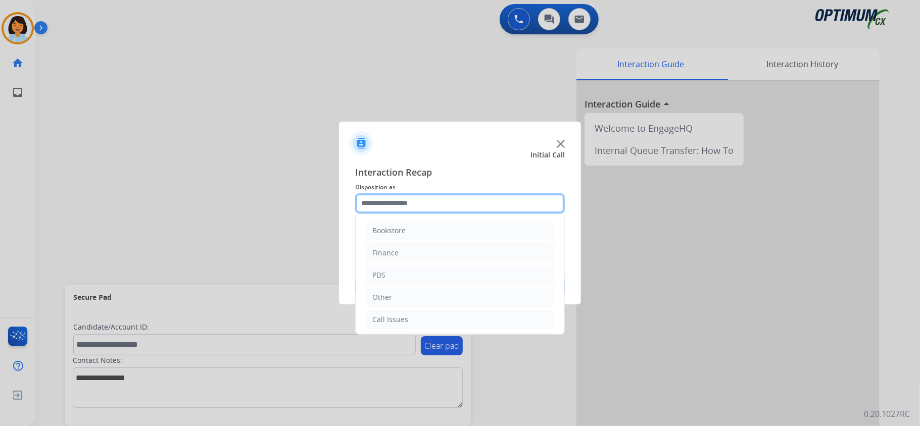
click at [437, 207] on input "text" at bounding box center [460, 203] width 210 height 20
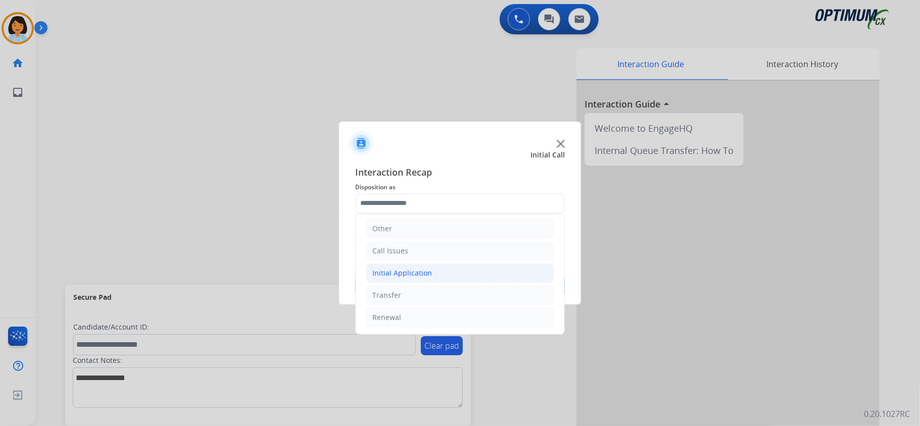
click at [443, 271] on li "Initial Application" at bounding box center [460, 273] width 188 height 19
click at [417, 322] on div "Appeals" at bounding box center [405, 318] width 27 height 10
type input "*******"
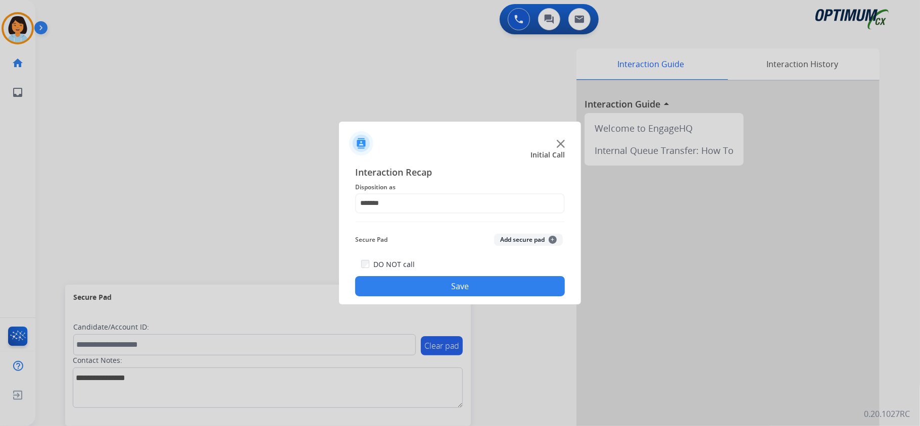
click at [428, 290] on button "Save" at bounding box center [460, 286] width 210 height 20
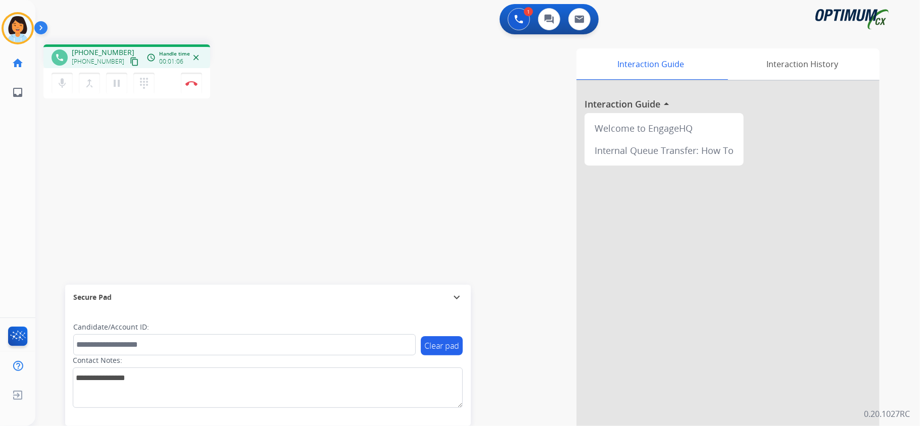
click at [130, 62] on mat-icon "content_copy" at bounding box center [134, 61] width 9 height 9
click at [186, 83] on img at bounding box center [191, 83] width 12 height 5
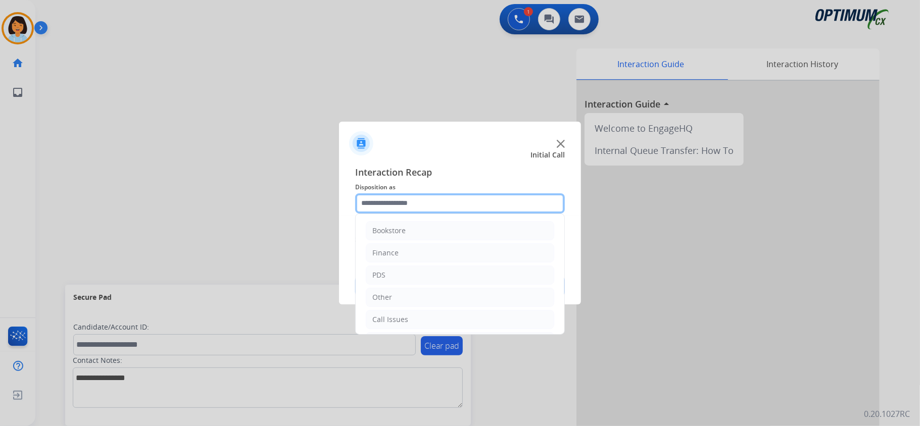
click at [483, 207] on input "text" at bounding box center [460, 203] width 210 height 20
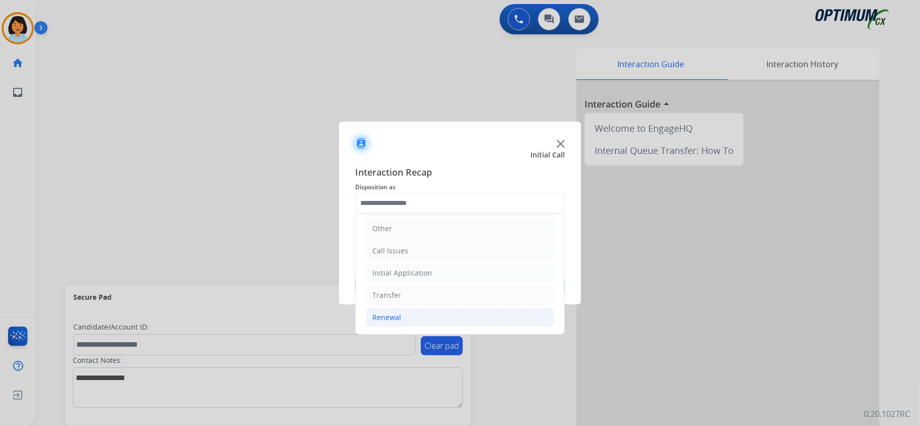
click at [400, 320] on li "Renewal" at bounding box center [460, 317] width 188 height 19
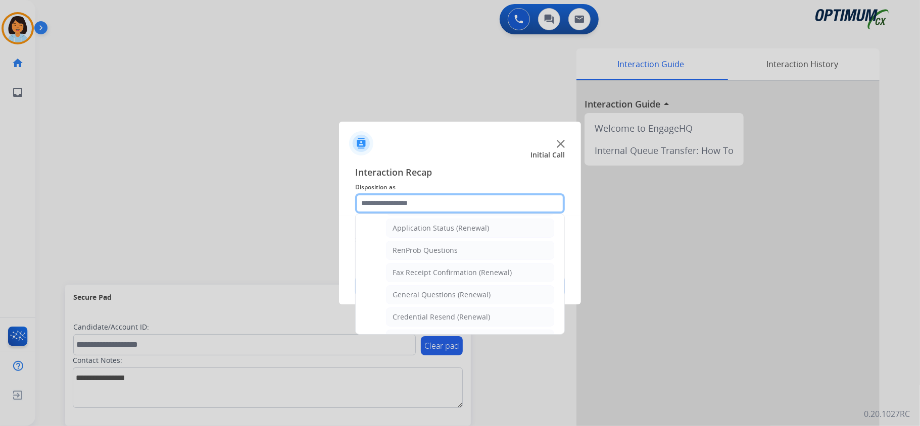
scroll to position [243, 0]
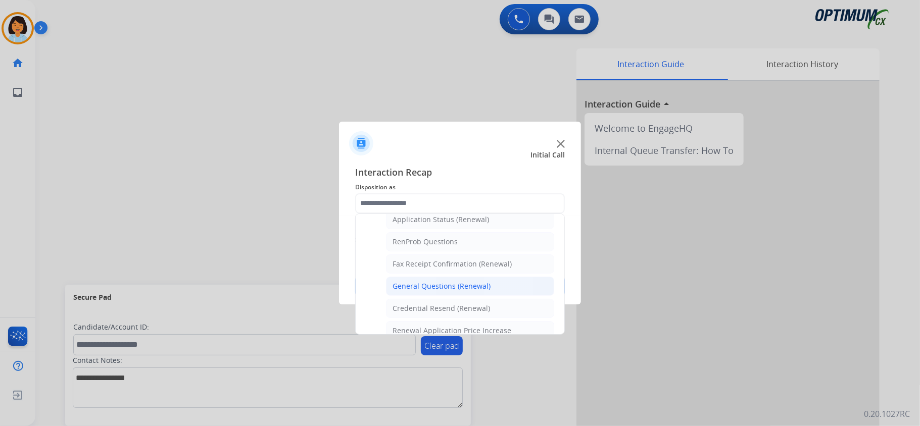
click at [463, 289] on div "General Questions (Renewal)" at bounding box center [441, 286] width 98 height 10
type input "**********"
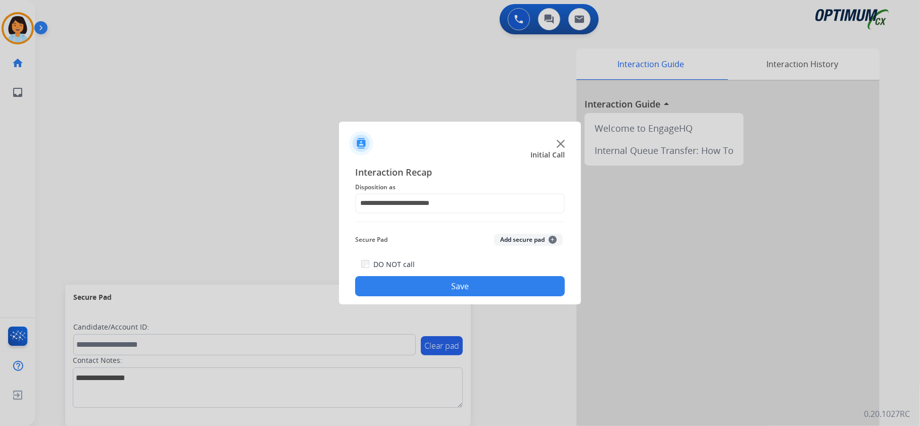
click at [460, 289] on button "Save" at bounding box center [460, 286] width 210 height 20
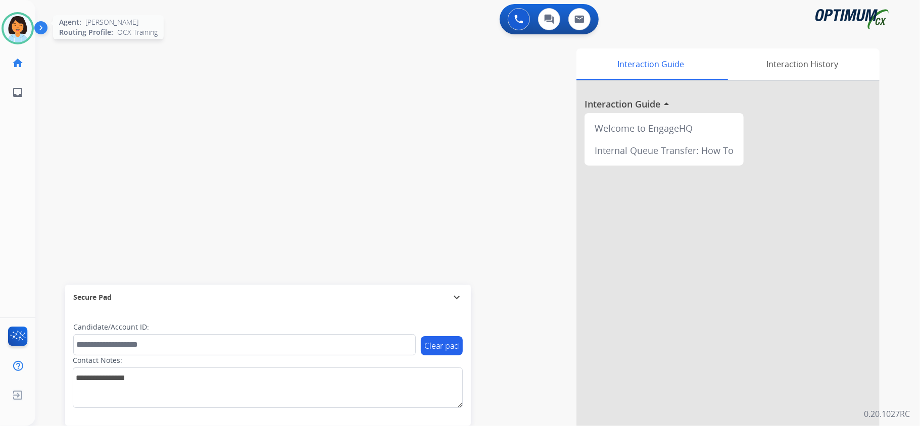
click at [25, 33] on img at bounding box center [18, 28] width 28 height 28
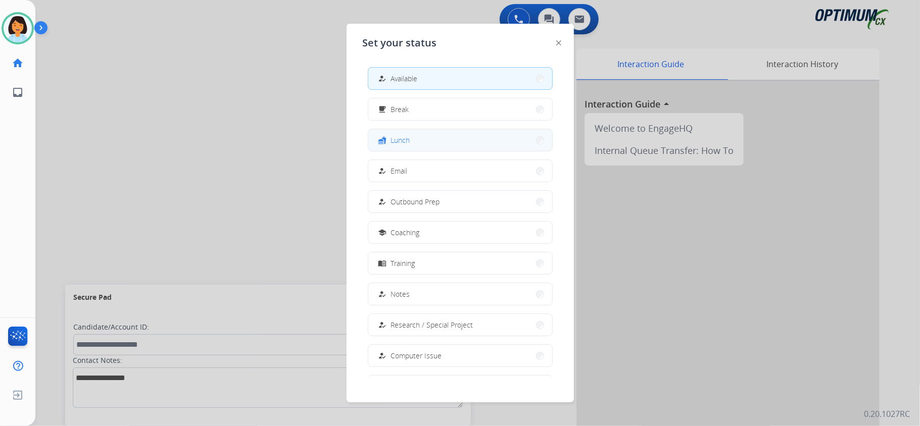
click at [420, 141] on button "fastfood Lunch" at bounding box center [460, 140] width 184 height 22
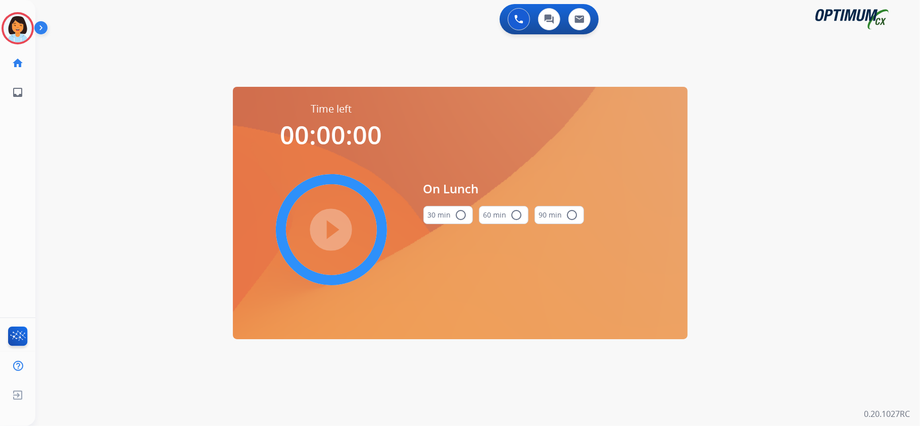
click at [463, 219] on mat-icon "radio_button_unchecked" at bounding box center [461, 215] width 12 height 12
click at [336, 224] on mat-icon "play_circle_filled" at bounding box center [331, 230] width 12 height 12
